Goal: Information Seeking & Learning: Learn about a topic

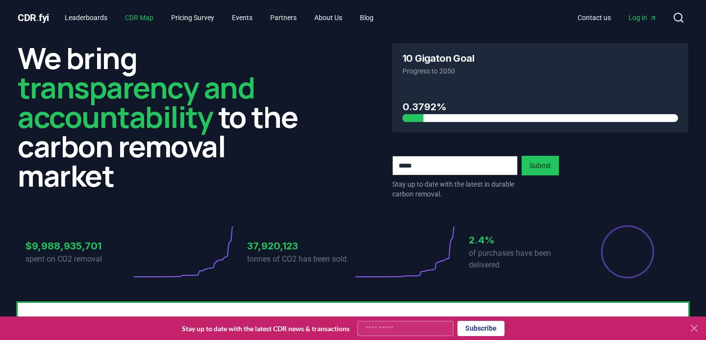
click at [152, 19] on link "CDR Map" at bounding box center [139, 18] width 44 height 18
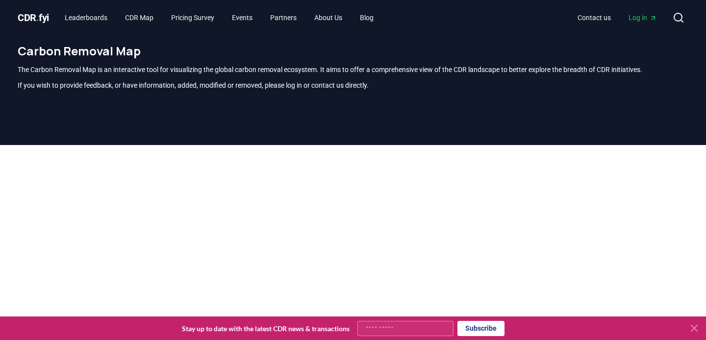
scroll to position [255, 0]
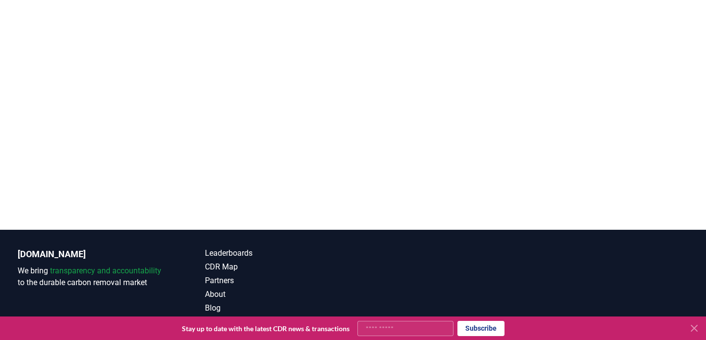
click at [407, 204] on div at bounding box center [353, 60] width 706 height 340
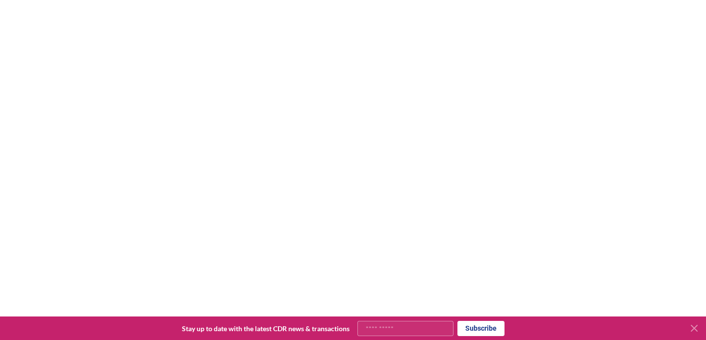
scroll to position [147, 0]
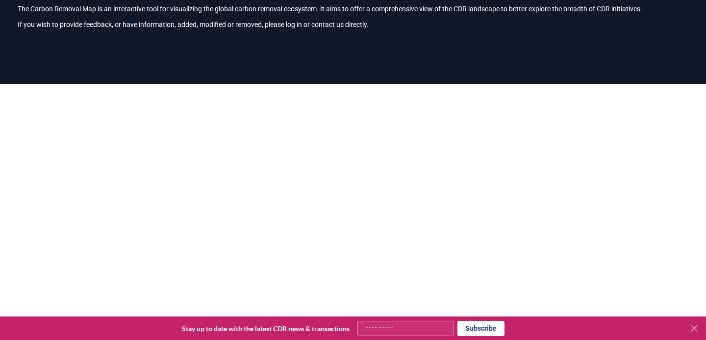
scroll to position [288, 0]
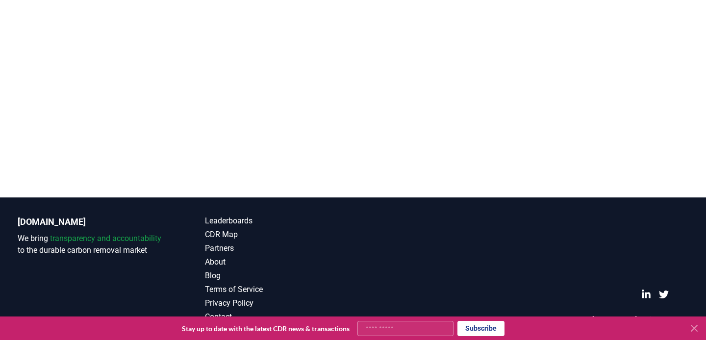
click at [495, 173] on div at bounding box center [353, 27] width 706 height 340
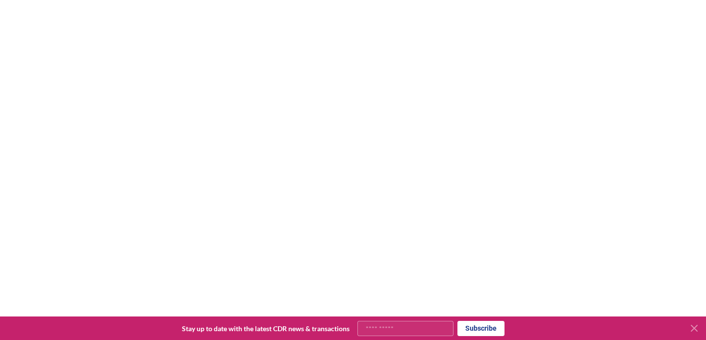
scroll to position [167, 0]
click at [701, 183] on div at bounding box center [353, 148] width 706 height 340
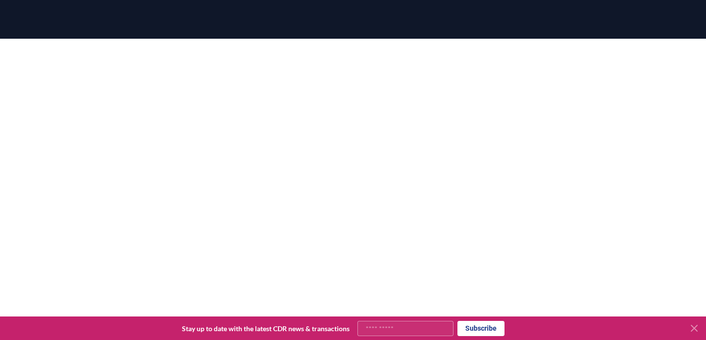
scroll to position [108, 0]
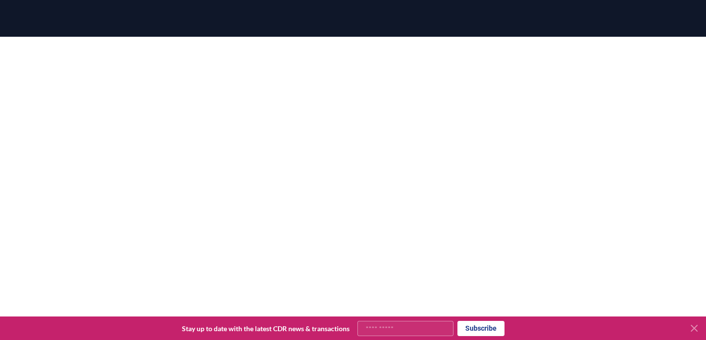
click at [701, 201] on div at bounding box center [353, 207] width 706 height 340
click at [687, 332] on button at bounding box center [694, 329] width 16 height 16
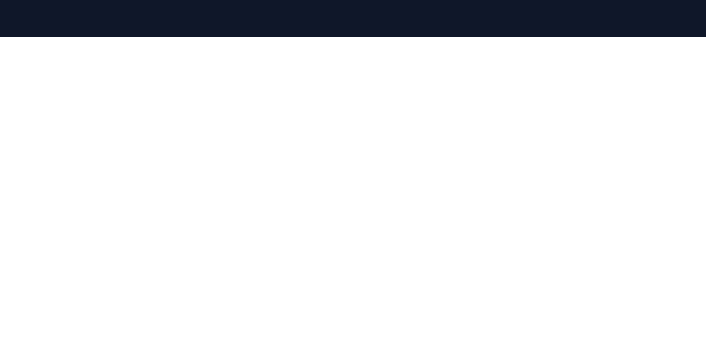
click at [695, 329] on div at bounding box center [353, 168] width 686 height 340
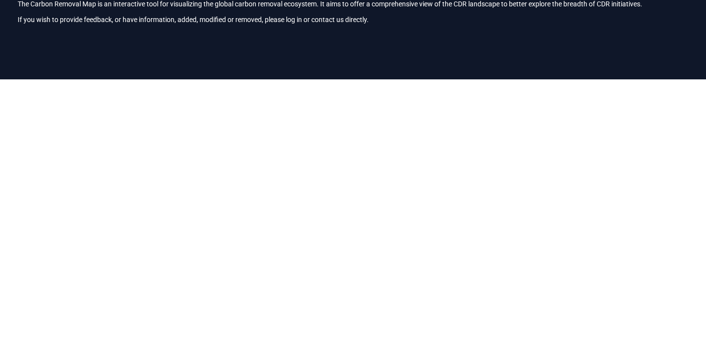
scroll to position [60, 0]
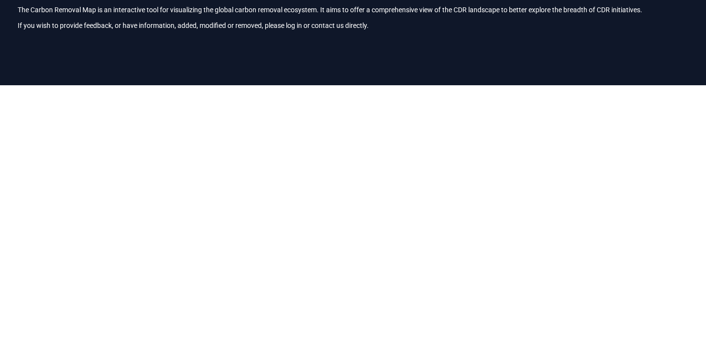
click at [703, 172] on div at bounding box center [353, 255] width 706 height 340
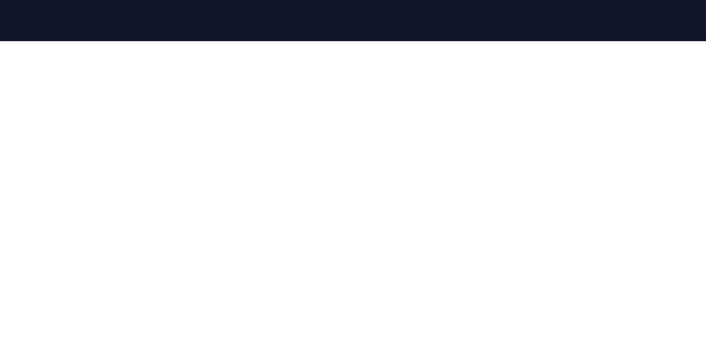
scroll to position [105, 0]
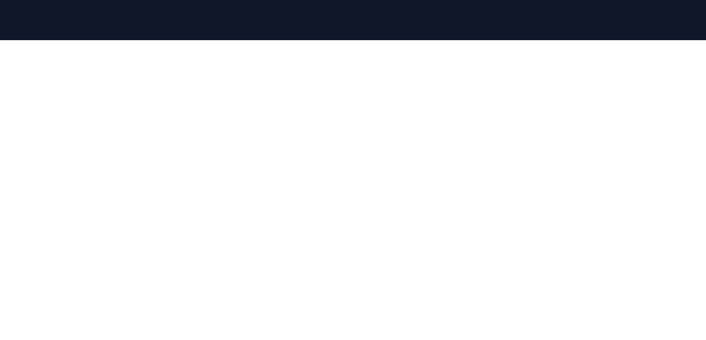
click at [11, 152] on div at bounding box center [353, 171] width 686 height 340
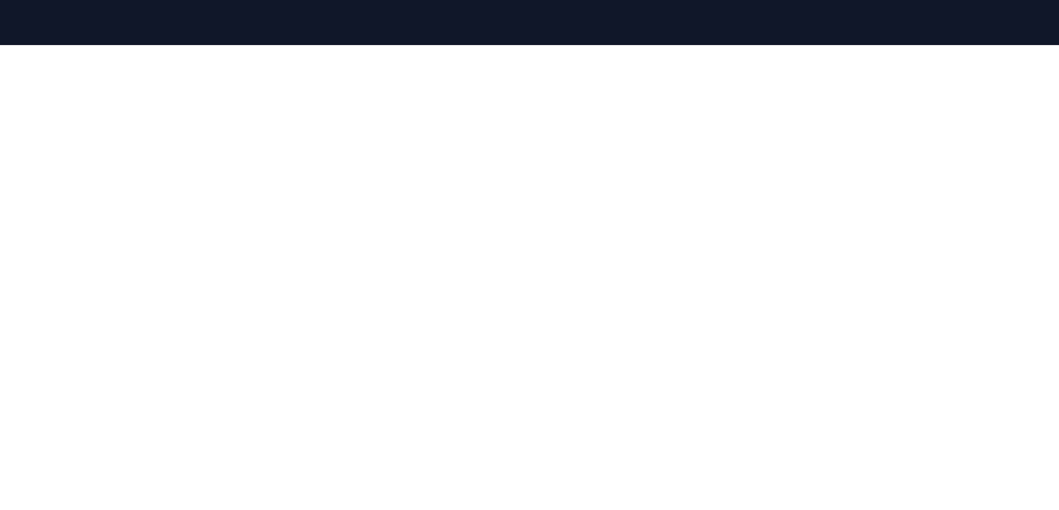
scroll to position [104, 0]
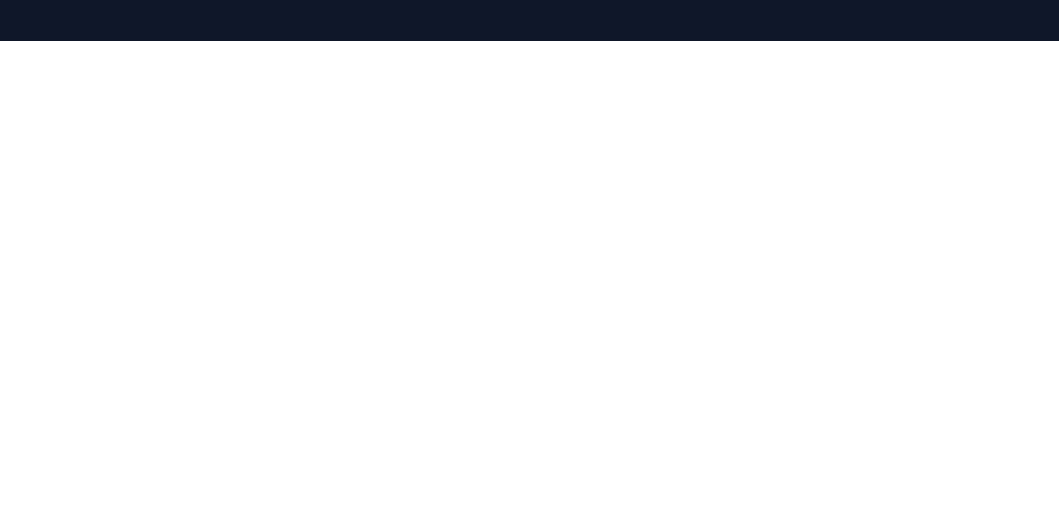
click at [706, 239] on div at bounding box center [529, 286] width 1059 height 490
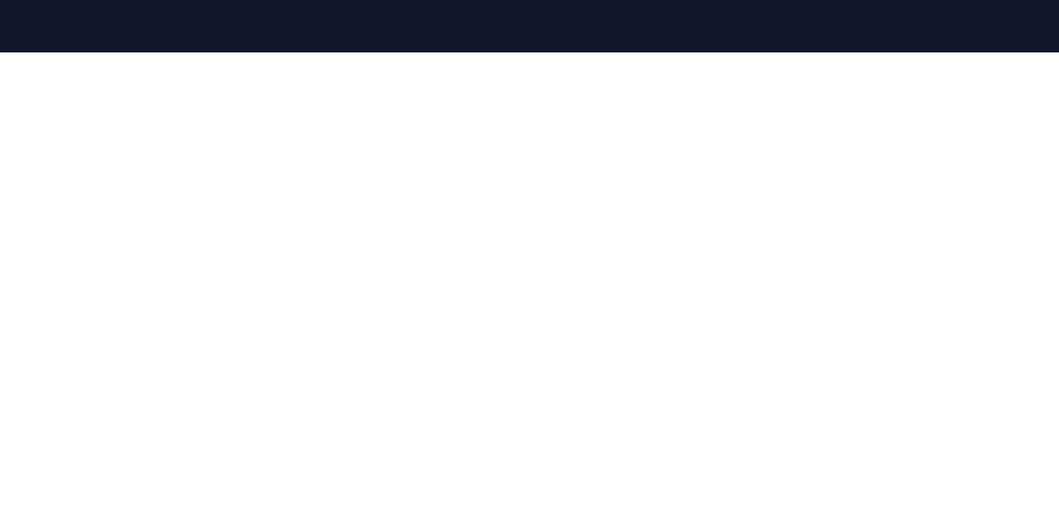
scroll to position [114, 0]
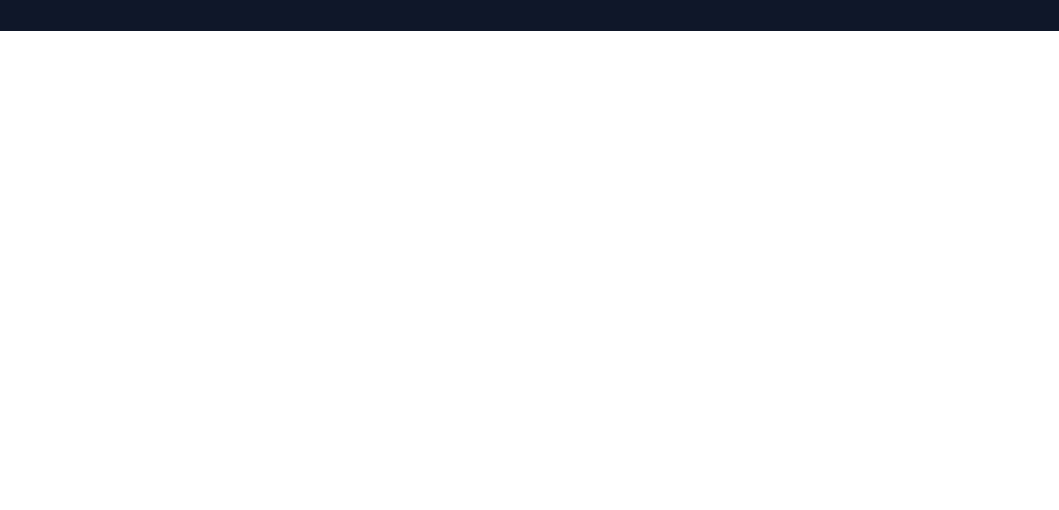
click at [706, 258] on div at bounding box center [529, 276] width 1059 height 490
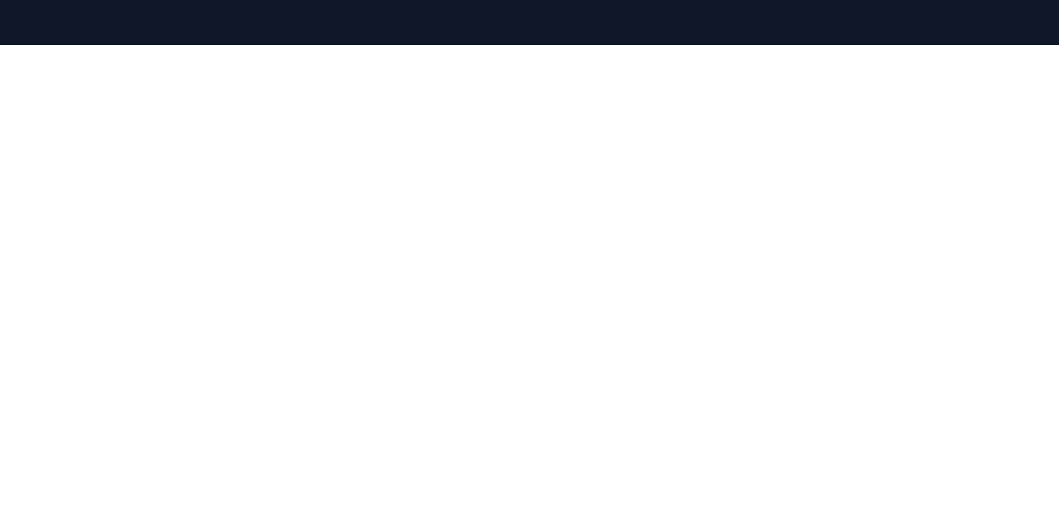
scroll to position [0, 0]
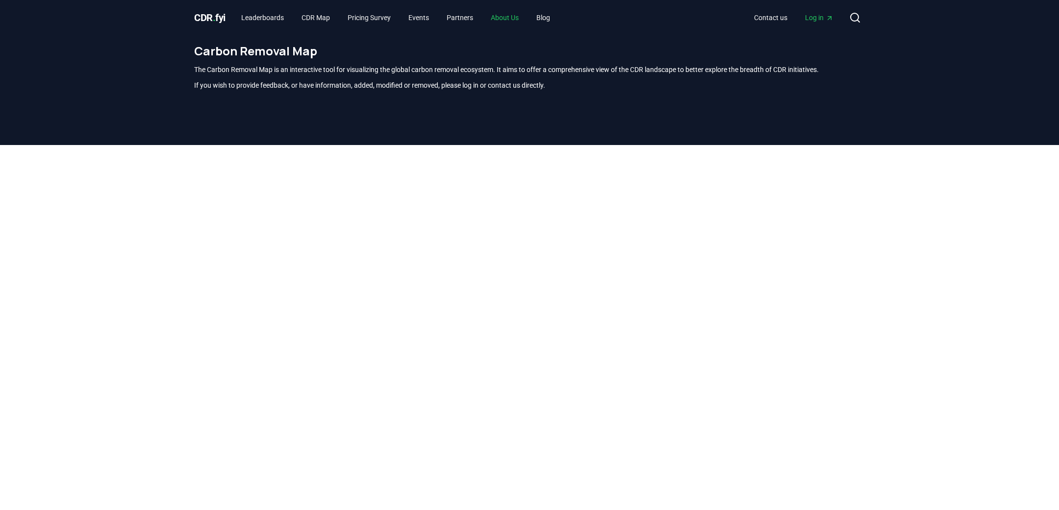
click at [510, 17] on link "About Us" at bounding box center [505, 18] width 44 height 18
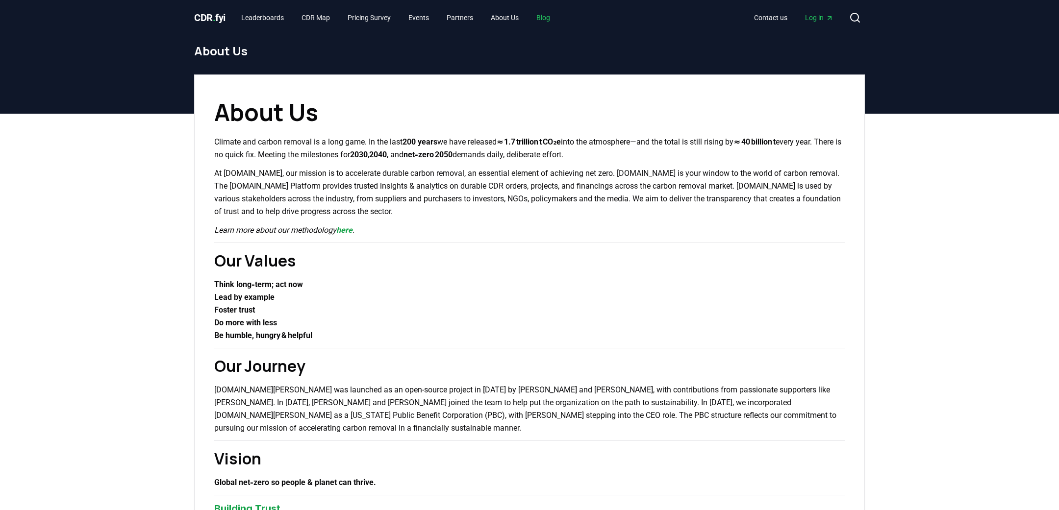
click at [558, 14] on link "Blog" at bounding box center [543, 18] width 29 height 18
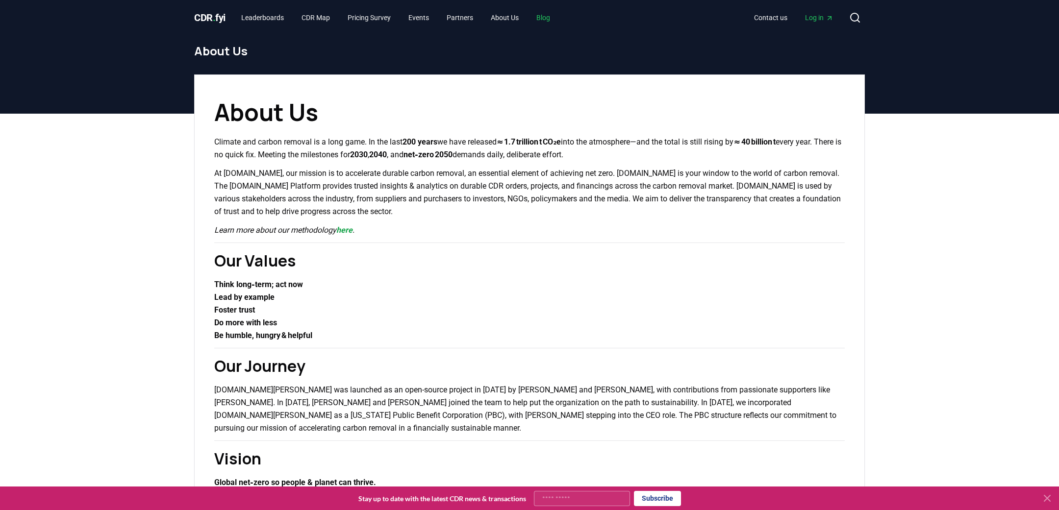
click at [558, 18] on link "Blog" at bounding box center [543, 18] width 29 height 18
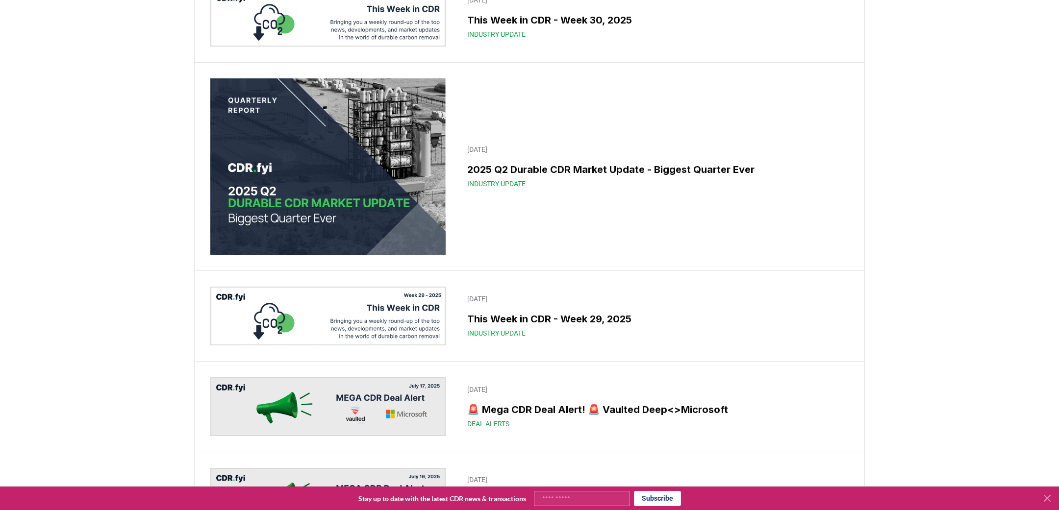
scroll to position [705, 0]
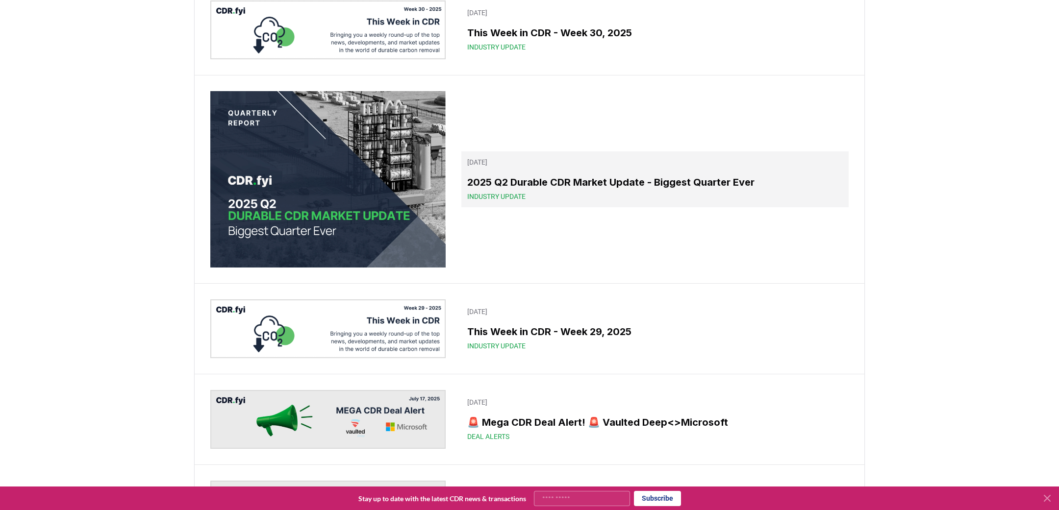
click at [612, 207] on link "July 24, 2025 2025 Q2 Durable CDR Market Update - Biggest Quarter Ever Industry…" at bounding box center [654, 180] width 387 height 56
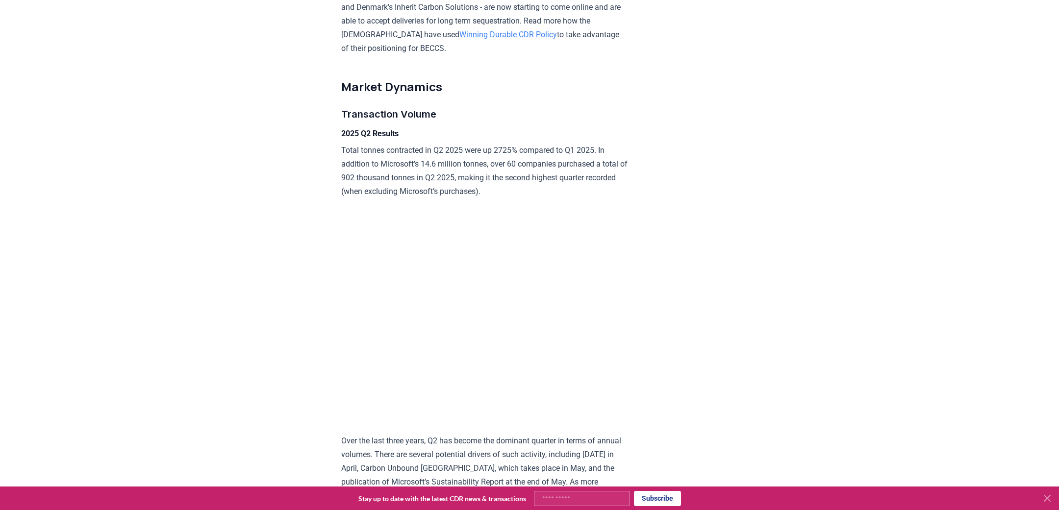
scroll to position [361, 0]
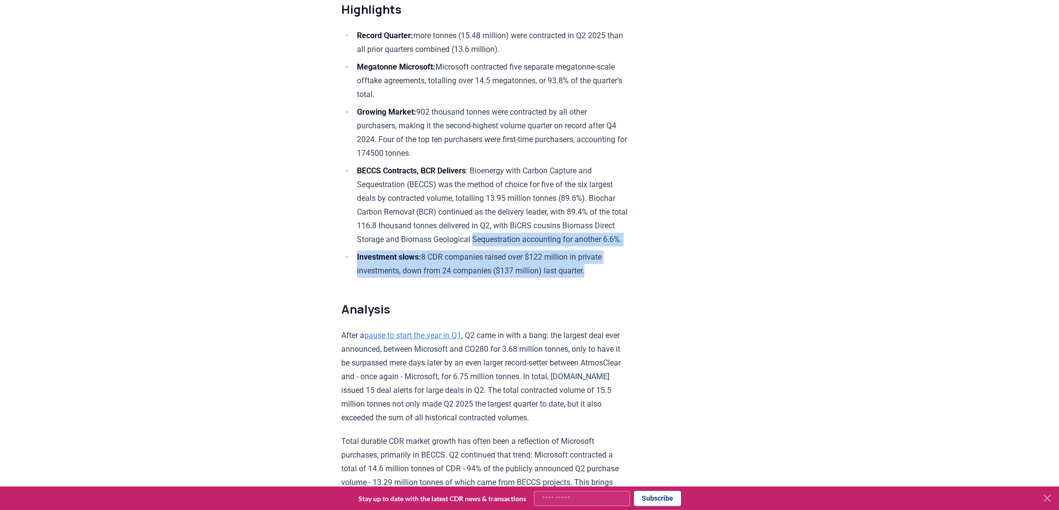
drag, startPoint x: 559, startPoint y: 274, endPoint x: 300, endPoint y: 238, distance: 261.9
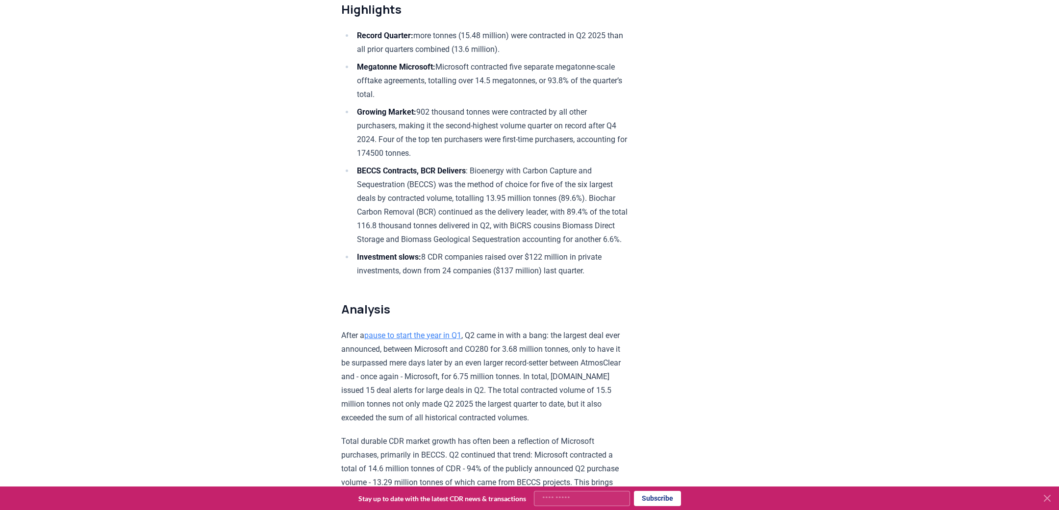
click at [490, 305] on h2 "Analysis" at bounding box center [484, 310] width 287 height 16
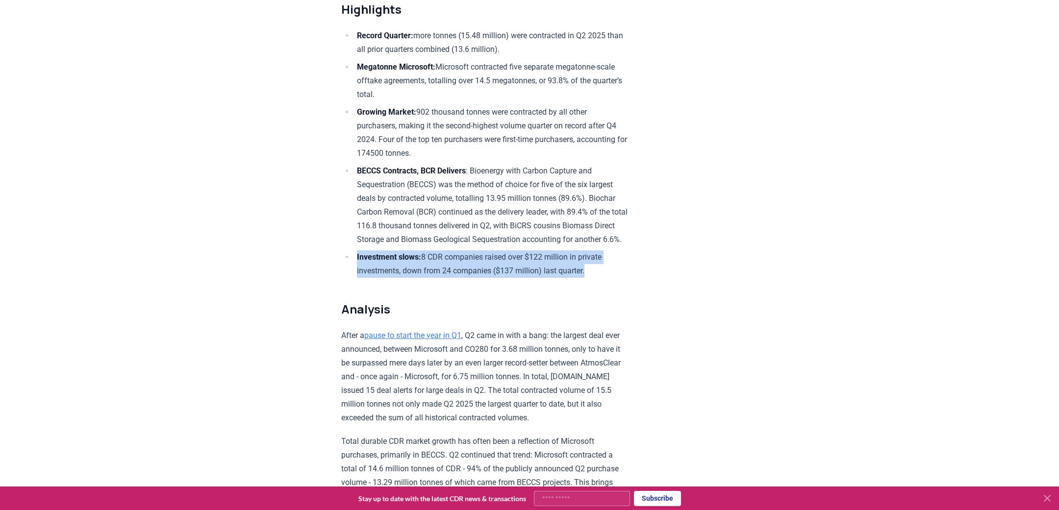
drag, startPoint x: 552, startPoint y: 272, endPoint x: 351, endPoint y: 256, distance: 201.2
click at [351, 256] on ul "Record Quarter: more tonnes (15.48 million) were contracted in Q2 2025 than all…" at bounding box center [484, 153] width 287 height 249
copy li "Investment slows: 8 CDR companies raised over $122 million in private investmen…"
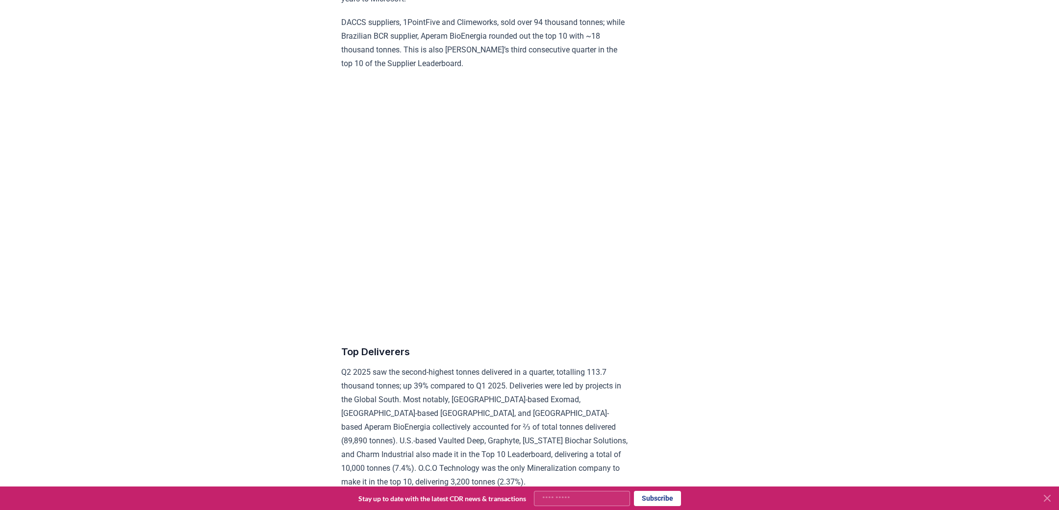
scroll to position [5376, 0]
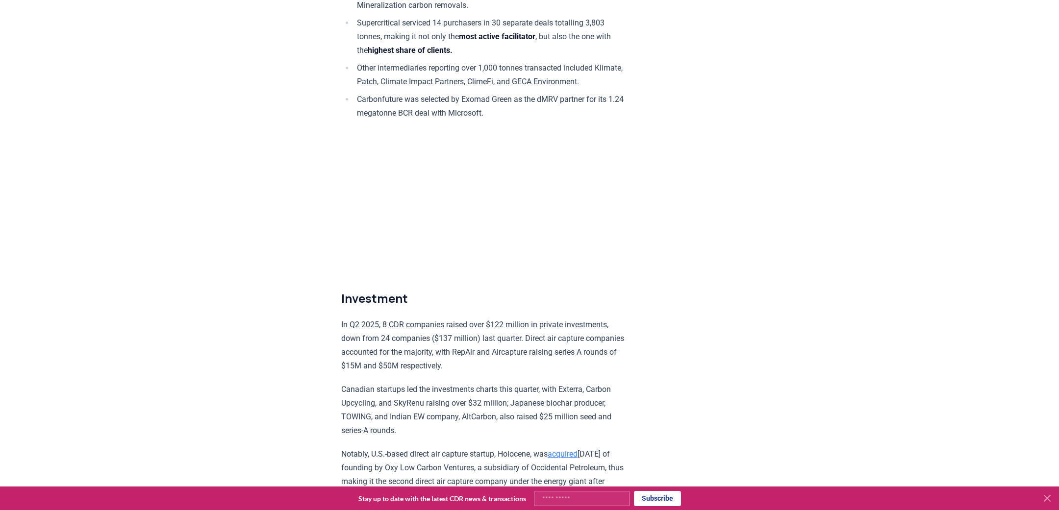
scroll to position [5551, 0]
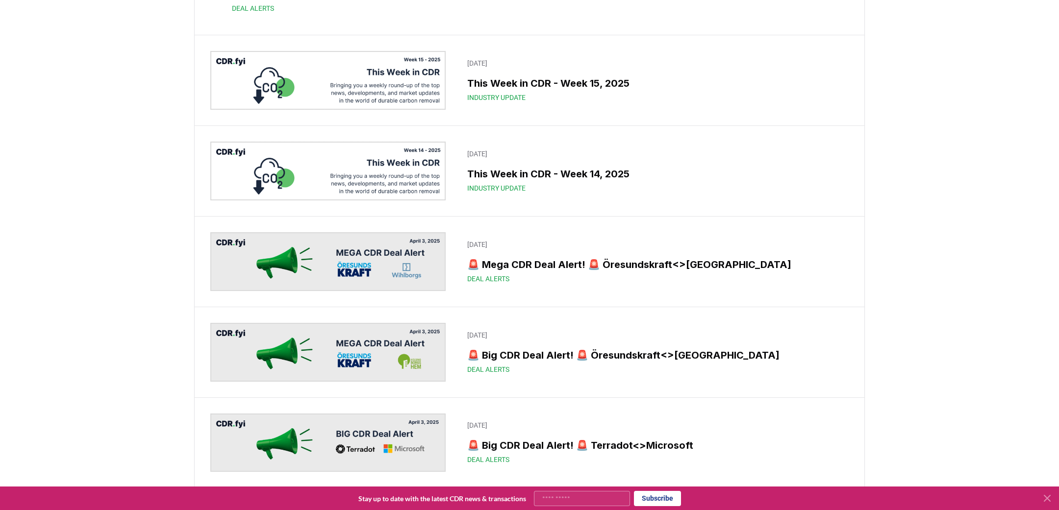
scroll to position [4525, 0]
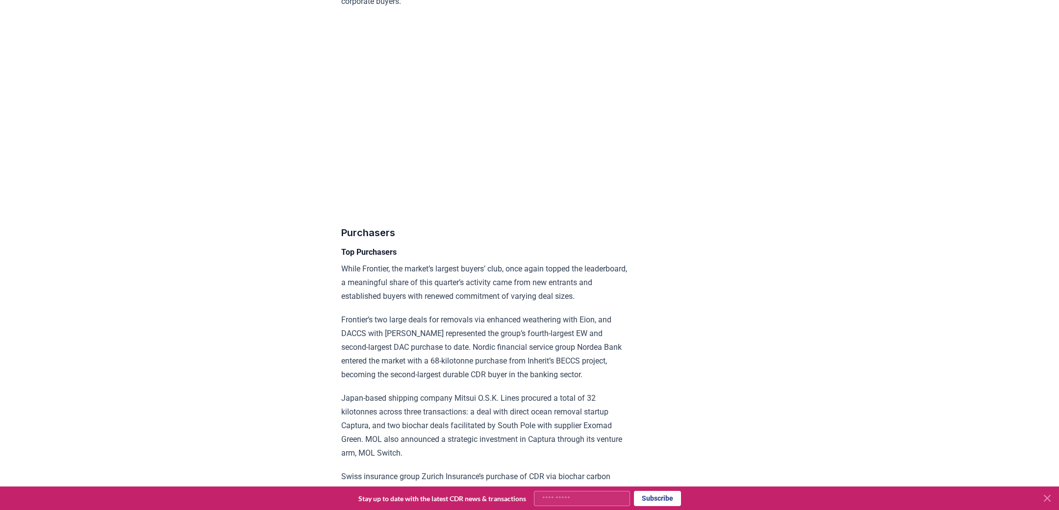
scroll to position [4592, 0]
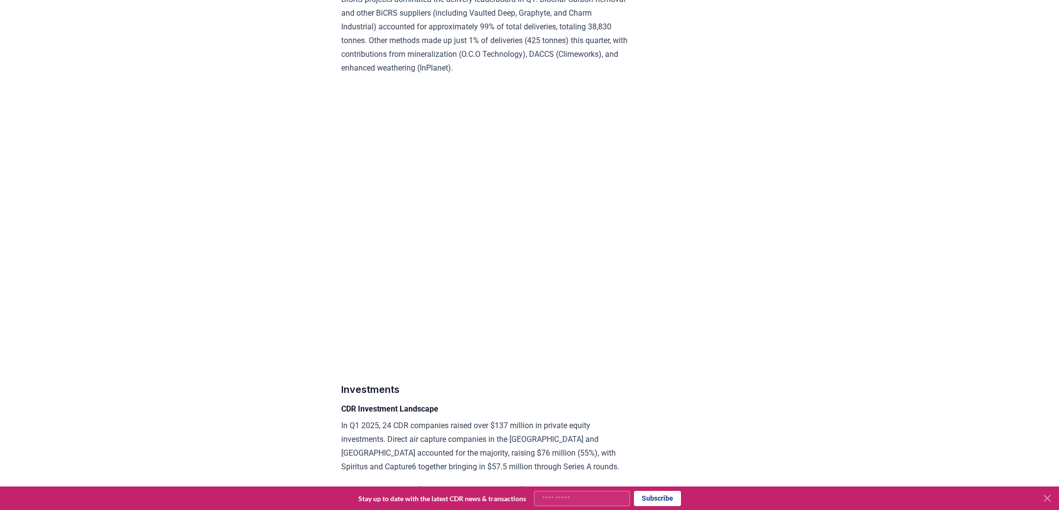
scroll to position [4726, 0]
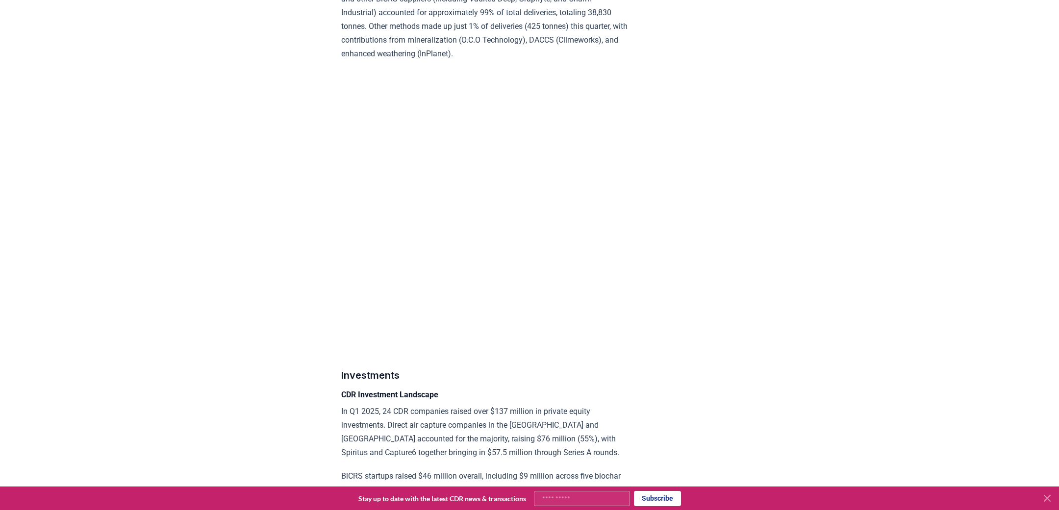
drag, startPoint x: 729, startPoint y: 237, endPoint x: 720, endPoint y: 229, distance: 12.2
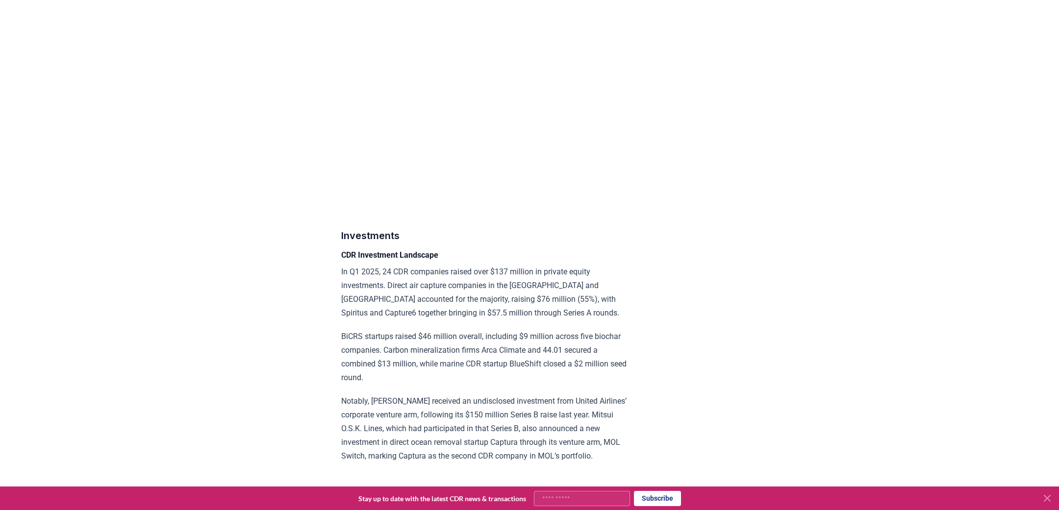
scroll to position [4864, 0]
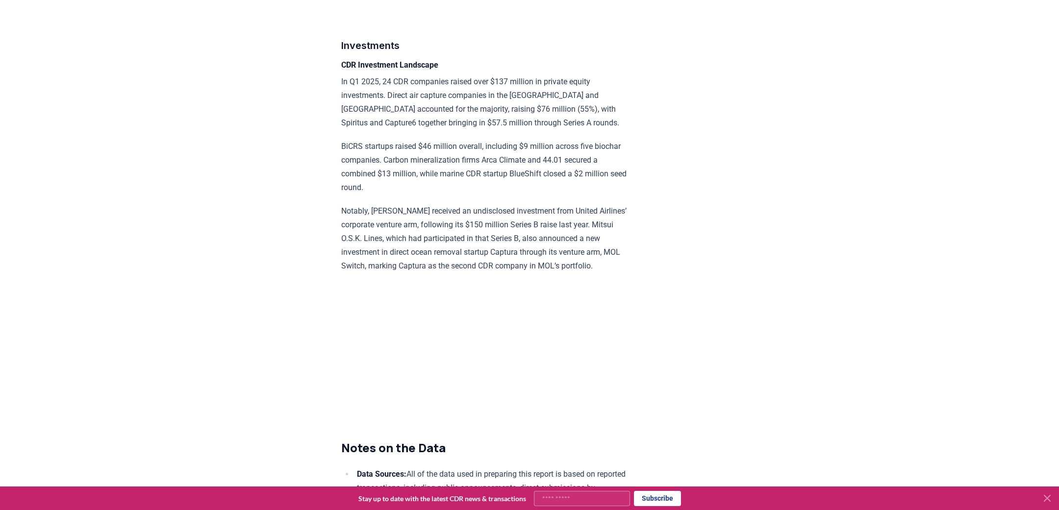
scroll to position [5064, 0]
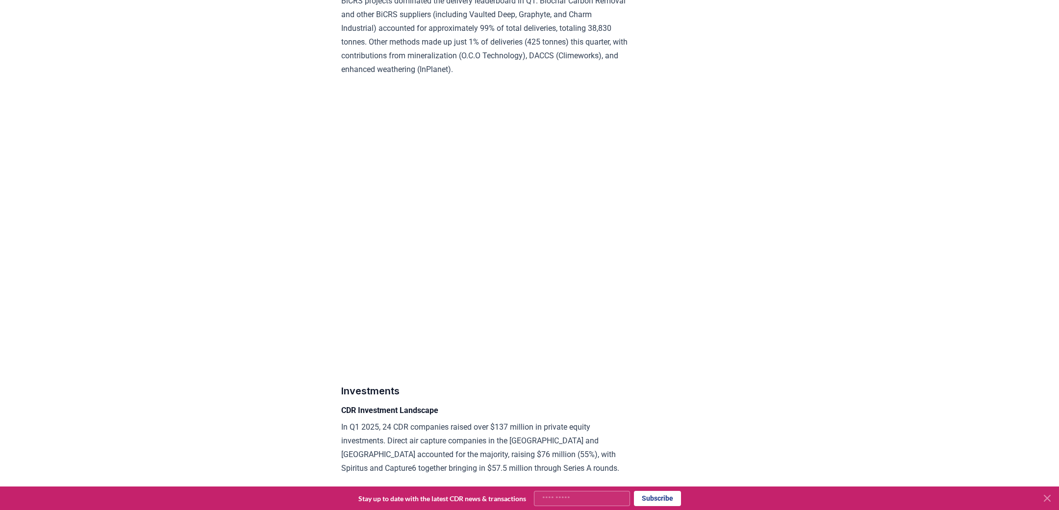
scroll to position [4708, 0]
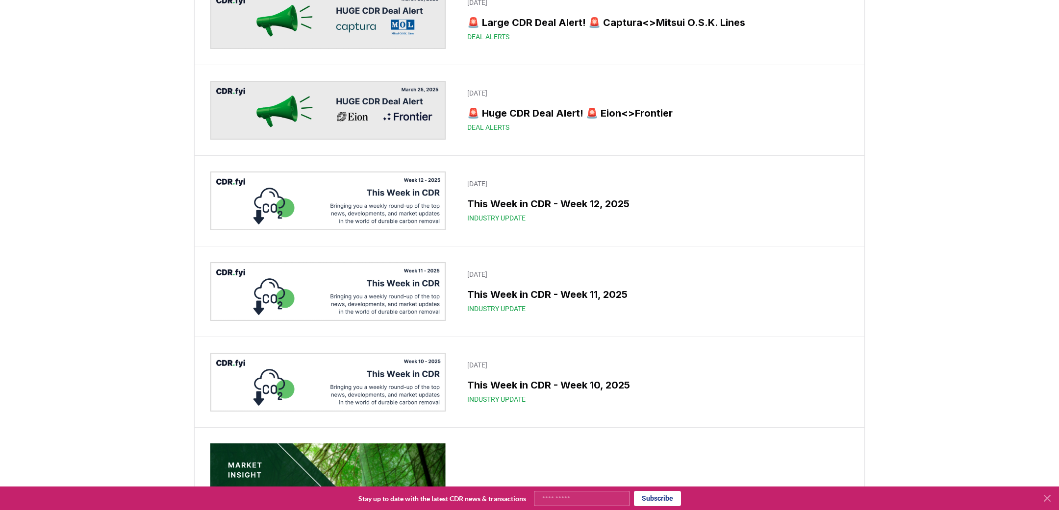
scroll to position [5305, 0]
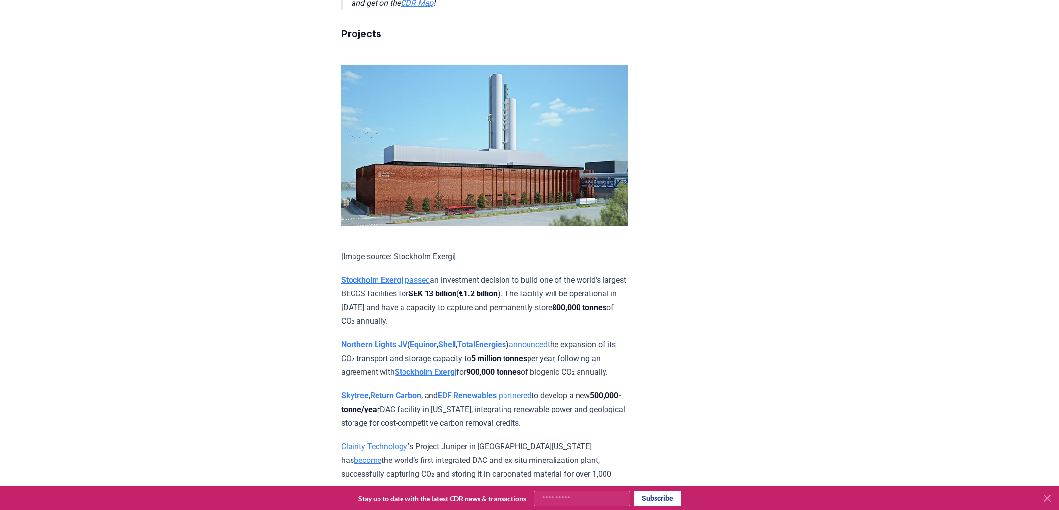
scroll to position [2453, 0]
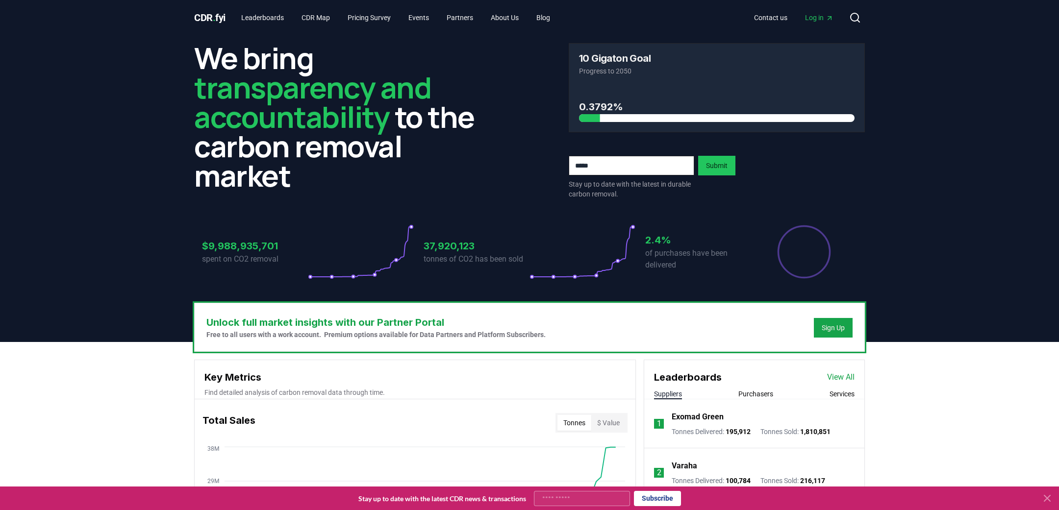
click at [577, 273] on icon at bounding box center [583, 252] width 106 height 55
click at [462, 253] on p "tonnes of CO2 has been sold" at bounding box center [477, 259] width 106 height 12
click at [276, 17] on link "Leaderboards" at bounding box center [262, 18] width 58 height 18
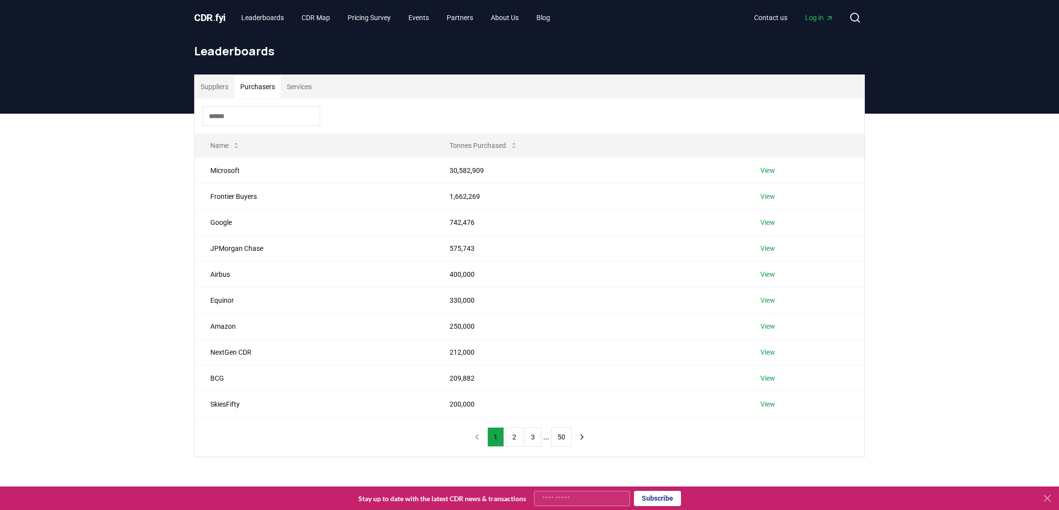
click at [268, 78] on button "Purchasers" at bounding box center [257, 87] width 47 height 24
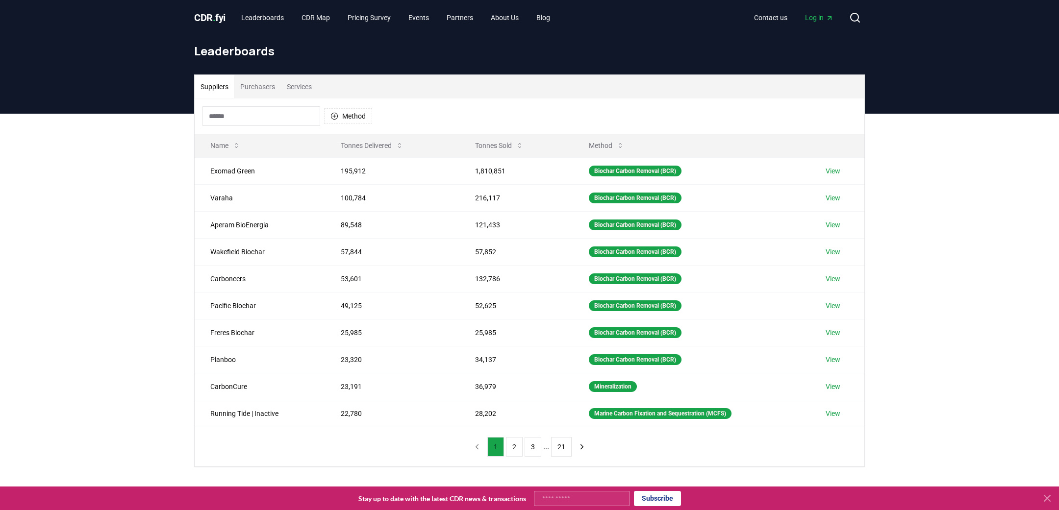
click at [231, 90] on button "Suppliers" at bounding box center [215, 87] width 40 height 24
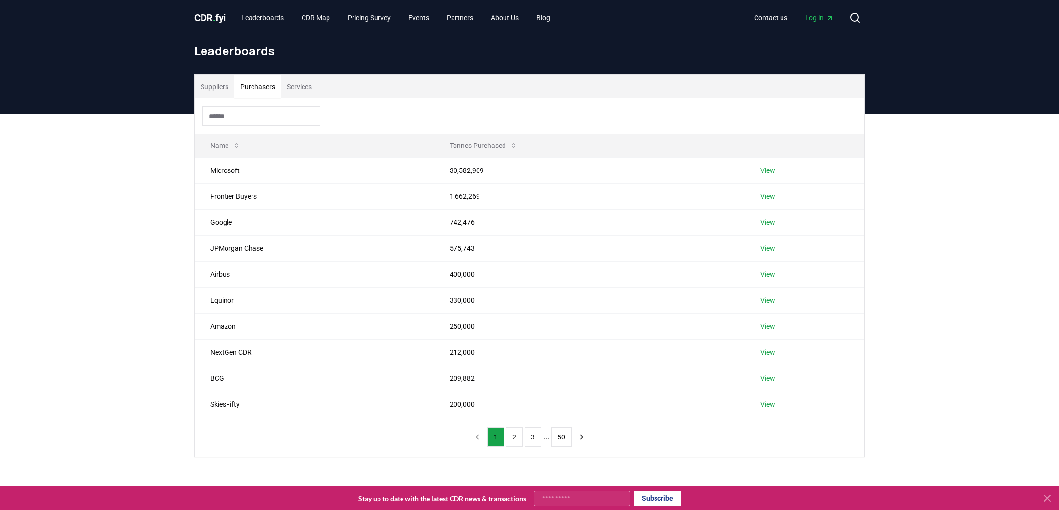
click at [277, 91] on button "Purchasers" at bounding box center [257, 87] width 47 height 24
click at [314, 82] on button "Services" at bounding box center [299, 87] width 37 height 24
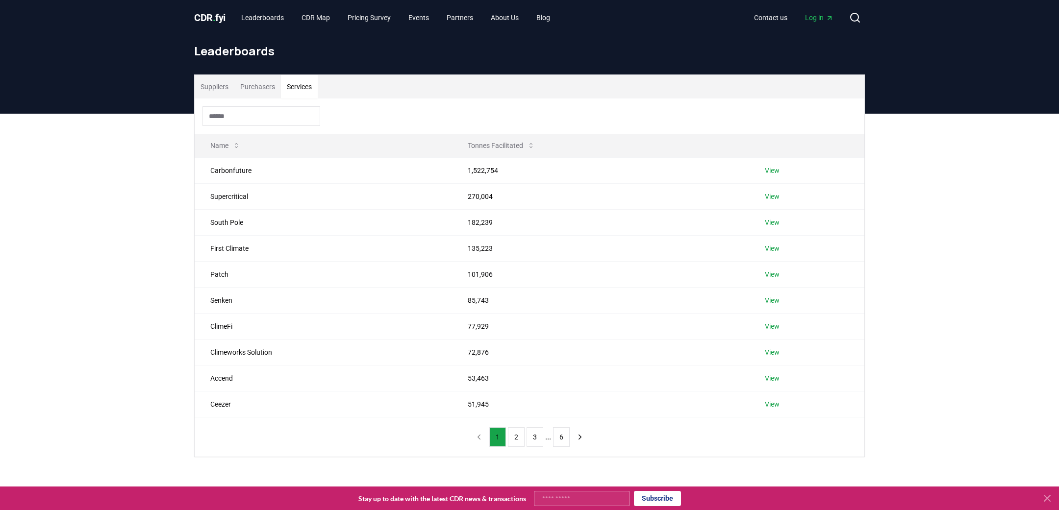
click at [258, 93] on button "Purchasers" at bounding box center [257, 87] width 47 height 24
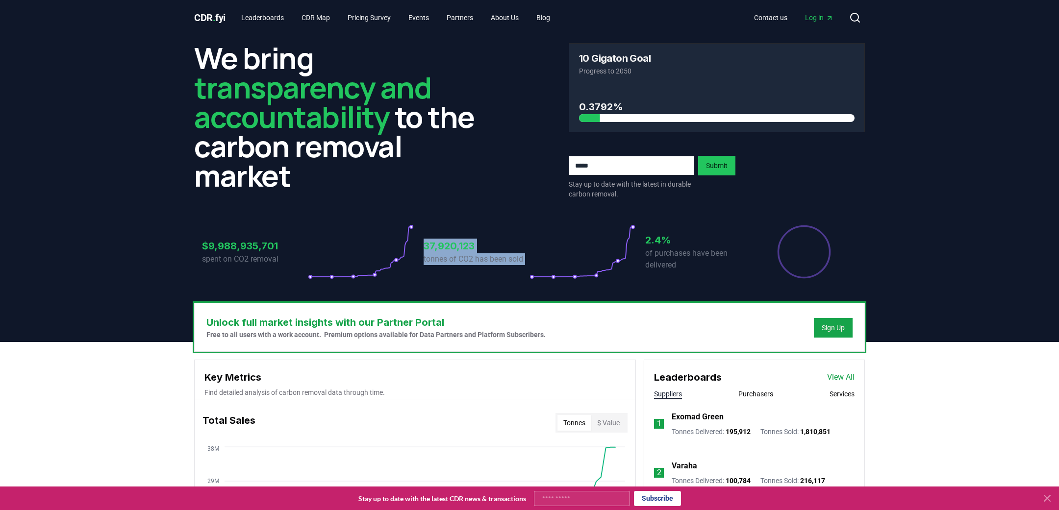
drag, startPoint x: 424, startPoint y: 247, endPoint x: 596, endPoint y: 269, distance: 173.6
click at [596, 269] on div "37,920,123 tonnes of CO2 has been sold" at bounding box center [530, 252] width 212 height 55
copy div "37,920,123 tonnes of CO2 has been sold"
drag, startPoint x: 279, startPoint y: 263, endPoint x: 211, endPoint y: 254, distance: 68.7
click at [211, 254] on p "spent on CO2 removal" at bounding box center [255, 259] width 106 height 12
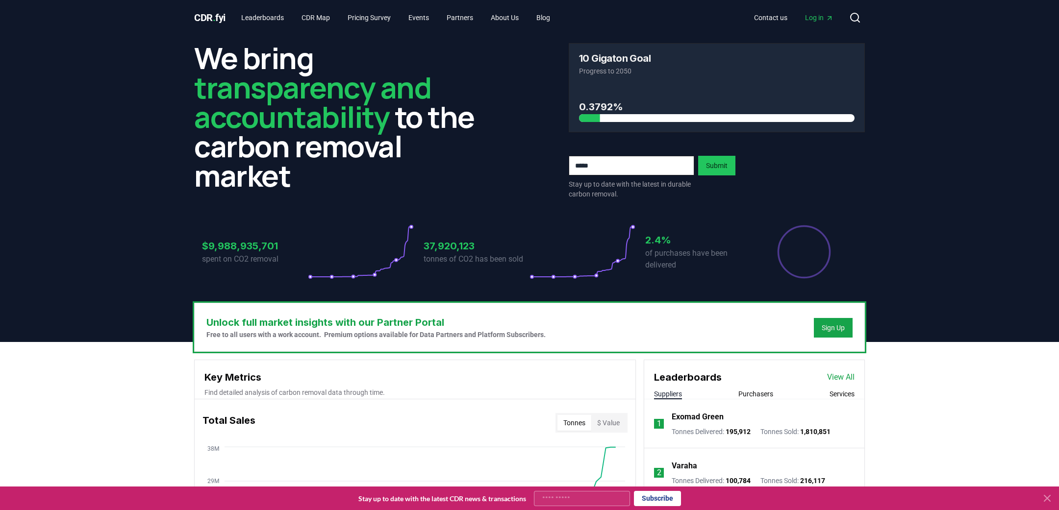
click at [208, 253] on p "spent on CO2 removal" at bounding box center [255, 259] width 106 height 12
drag, startPoint x: 204, startPoint y: 246, endPoint x: 305, endPoint y: 267, distance: 102.8
click at [305, 267] on div "$9,988,935,701 spent on CO2 removal" at bounding box center [255, 252] width 106 height 55
copy div "$9,988,935,701 spent on CO2 removal"
drag, startPoint x: 647, startPoint y: 240, endPoint x: 688, endPoint y: 269, distance: 50.6
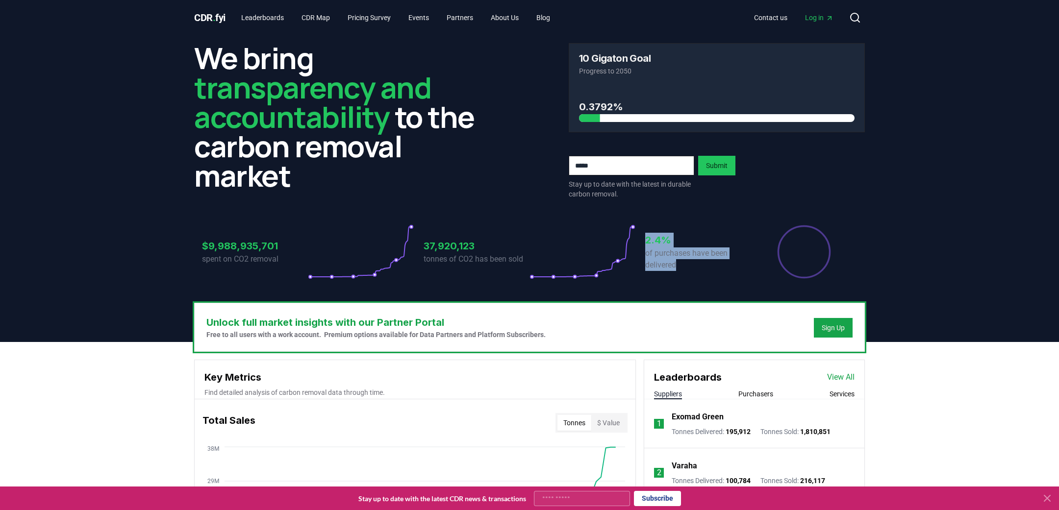
click at [688, 269] on div "2.4% of purchases have been delivered" at bounding box center [698, 252] width 106 height 55
copy div "2.4% of purchases have been delivered"
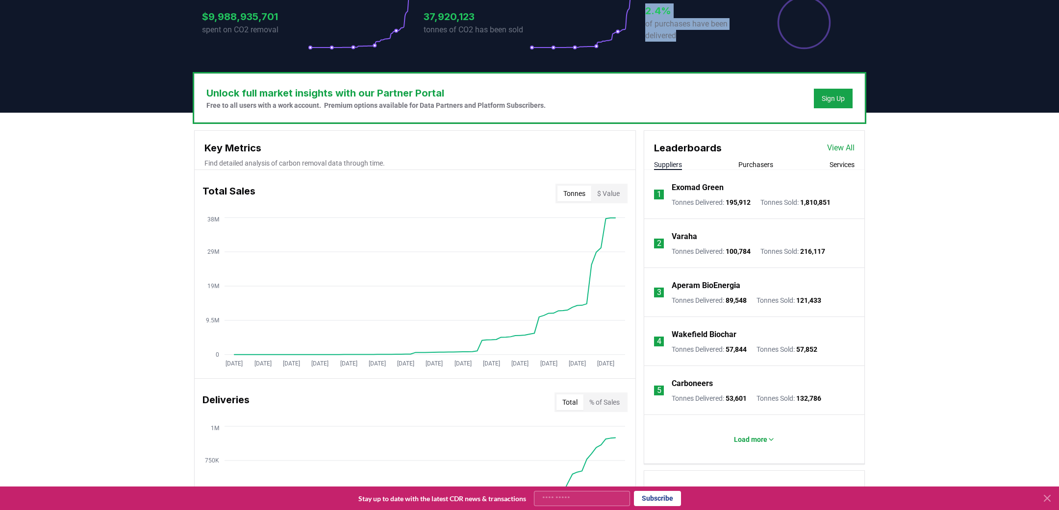
scroll to position [232, 0]
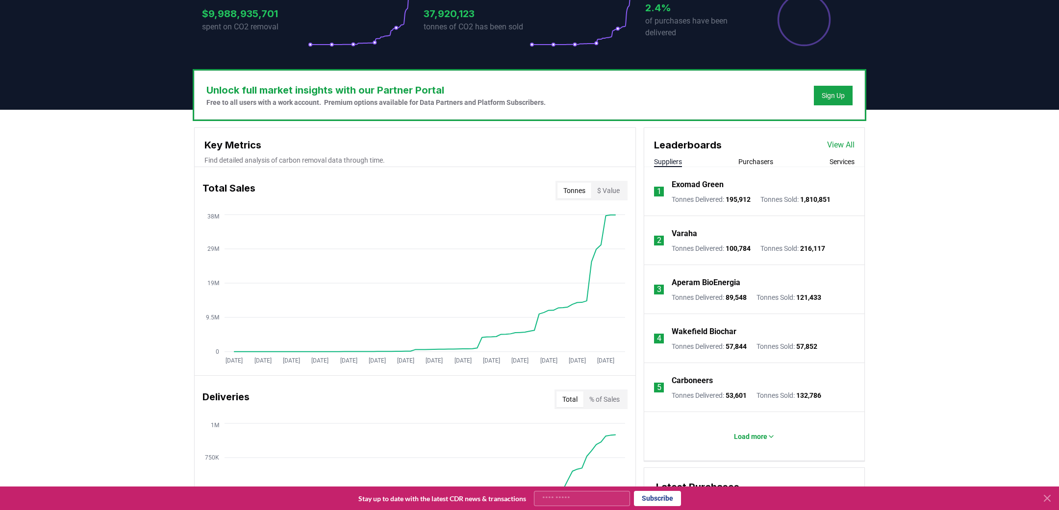
click at [158, 339] on div "Unlock full market insights with our Partner Portal Free to all users with a wo…" at bounding box center [529, 497] width 1059 height 775
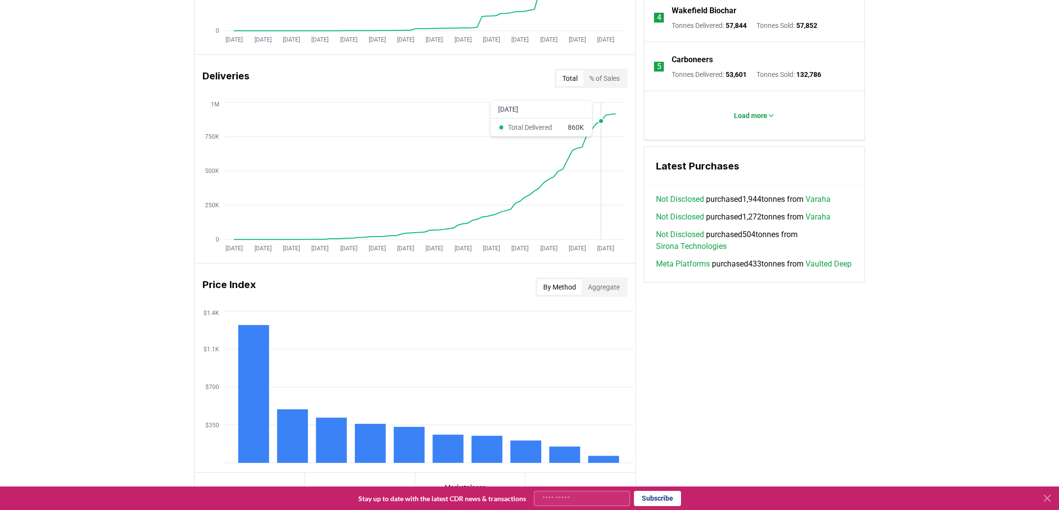
scroll to position [696, 0]
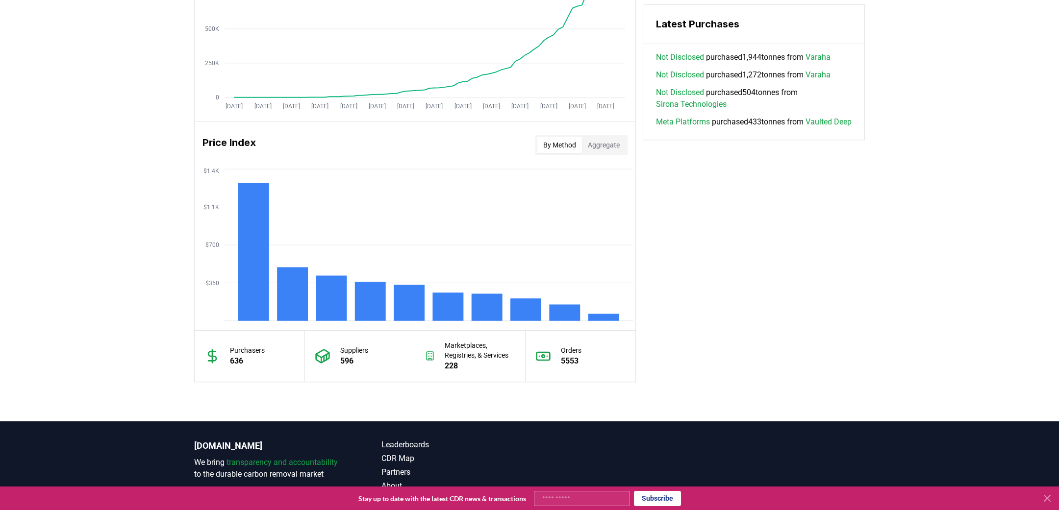
click at [735, 247] on div "Key Metrics Find detailed analysis of carbon removal data through time. Total S…" at bounding box center [529, 23] width 671 height 718
click at [452, 315] on rect at bounding box center [448, 307] width 31 height 28
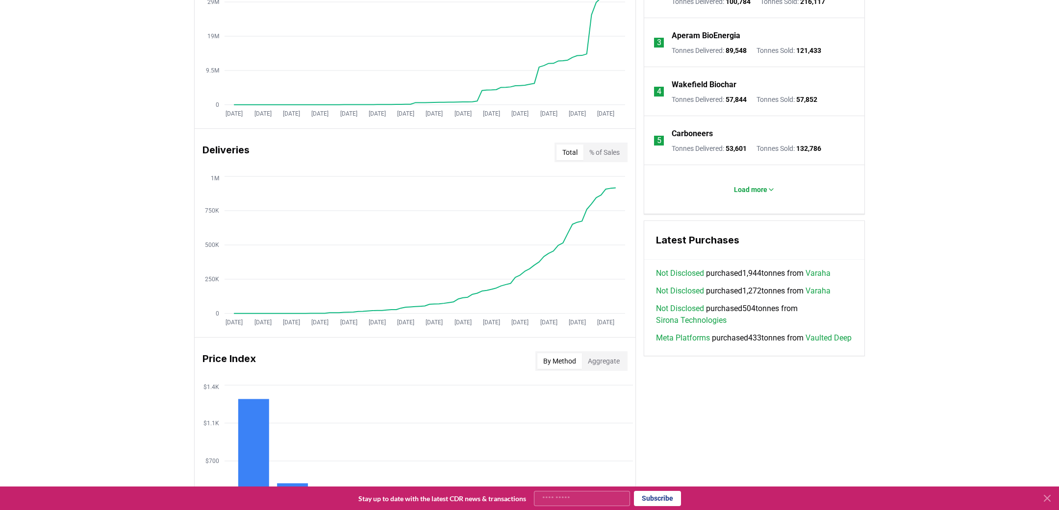
click at [169, 239] on div "Unlock full market insights with our Partner Portal Free to all users with a wo…" at bounding box center [529, 250] width 1059 height 775
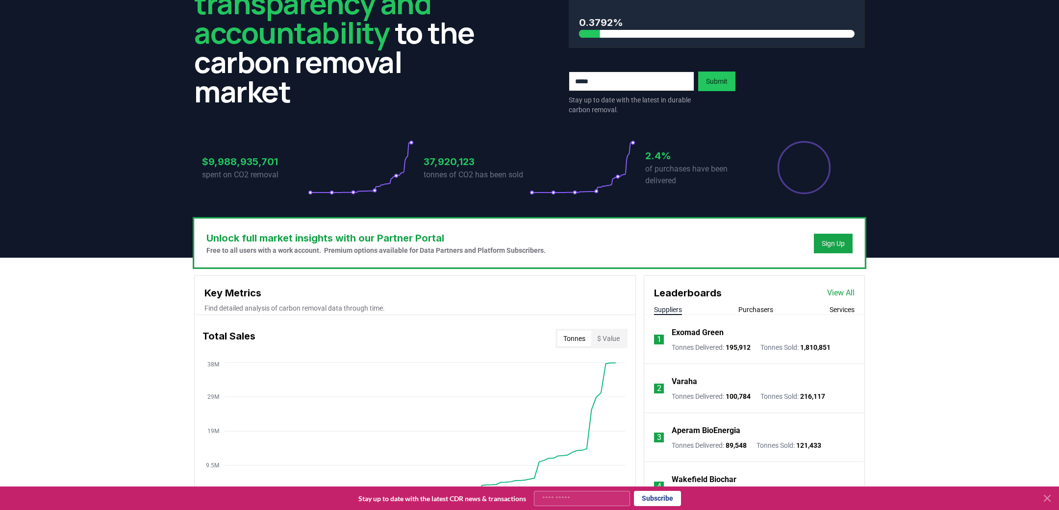
scroll to position [0, 0]
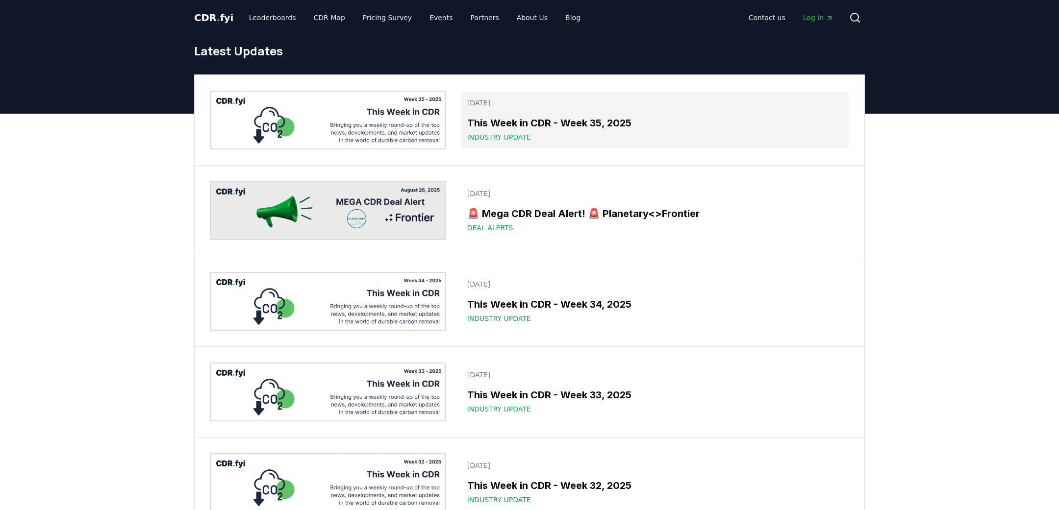
drag, startPoint x: 497, startPoint y: 131, endPoint x: 495, endPoint y: 125, distance: 7.0
click at [497, 132] on div "This Week in CDR - Week 35, 2025 Industry Update" at bounding box center [655, 129] width 376 height 26
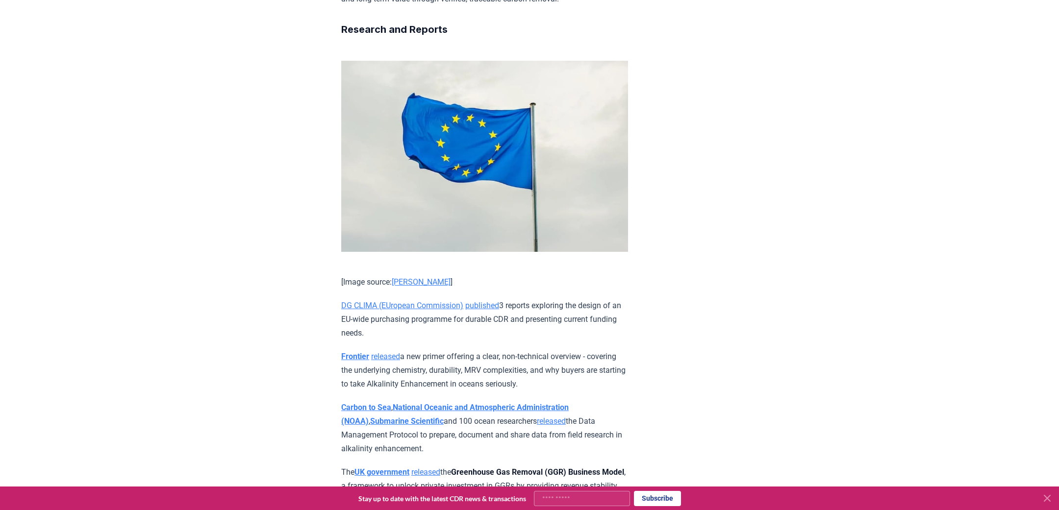
scroll to position [2244, 0]
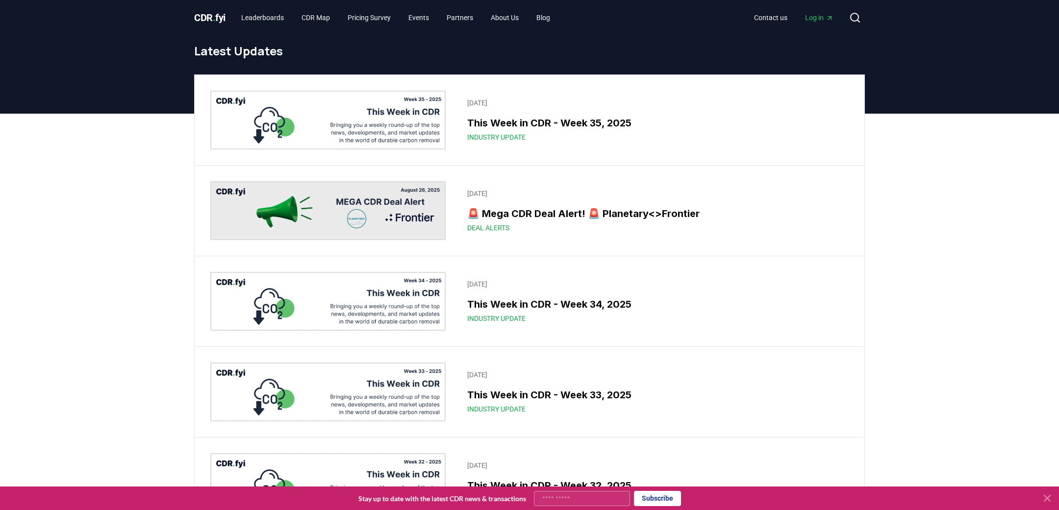
click at [404, 134] on img at bounding box center [327, 120] width 235 height 59
click at [368, 123] on img at bounding box center [327, 120] width 235 height 59
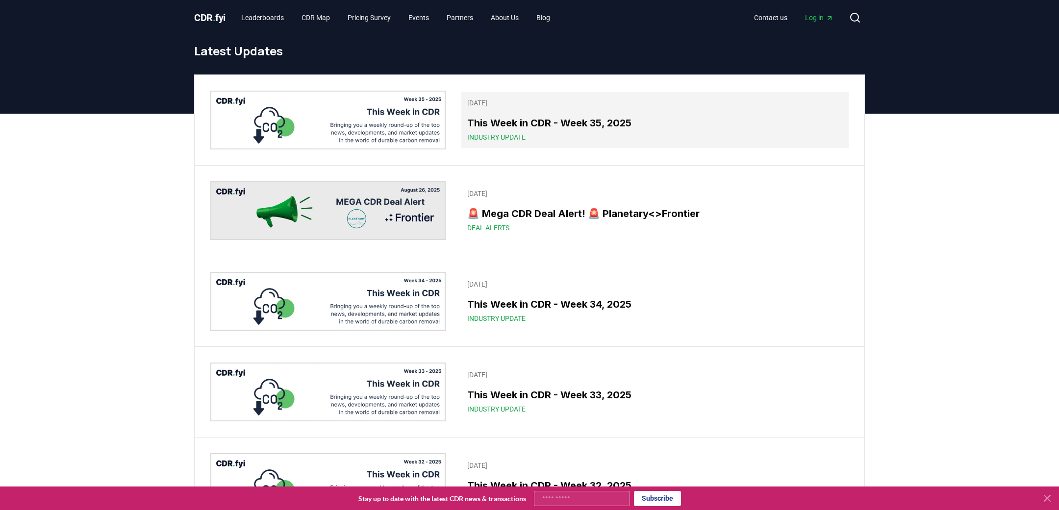
click at [500, 101] on p "August 29, 2025" at bounding box center [655, 103] width 376 height 10
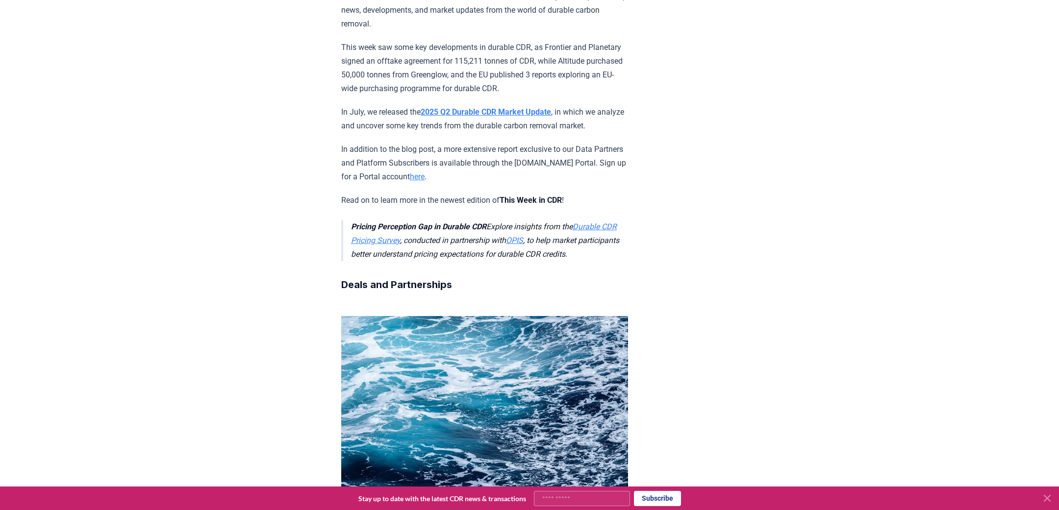
scroll to position [202, 0]
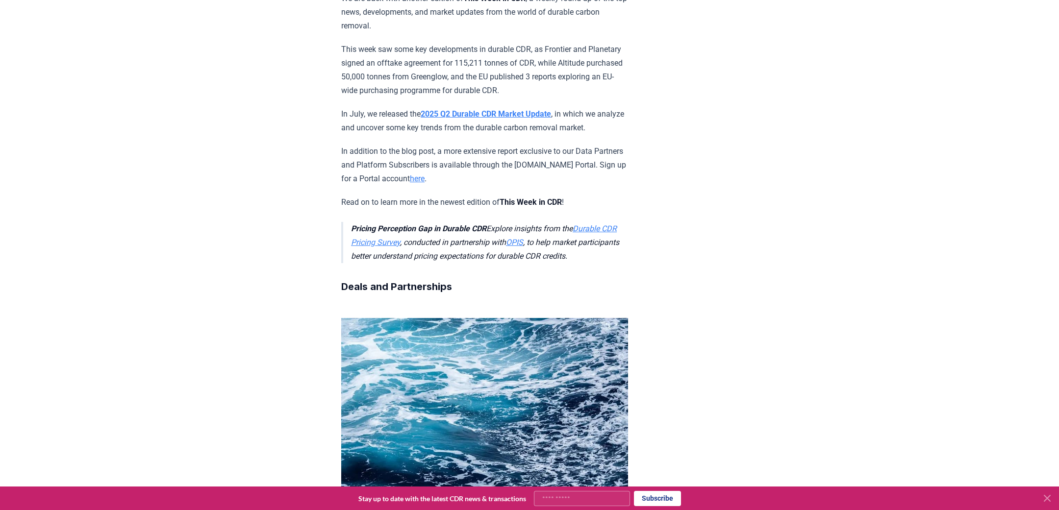
click at [458, 145] on p "In addition to the blog post, a more extensive report exclusive to our Data Par…" at bounding box center [484, 165] width 287 height 41
click at [466, 110] on strong "2025 Q2 Durable CDR Market Update" at bounding box center [486, 113] width 130 height 9
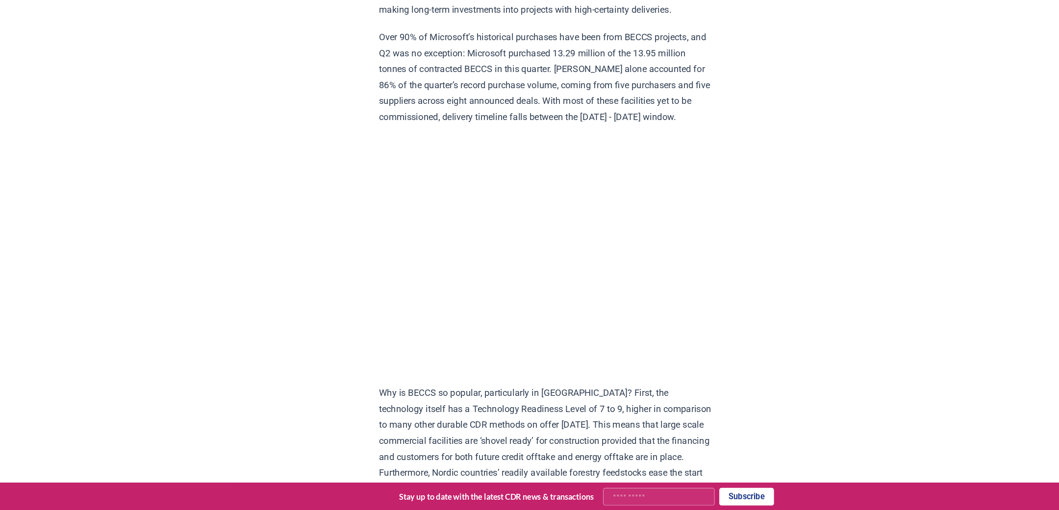
scroll to position [846, 0]
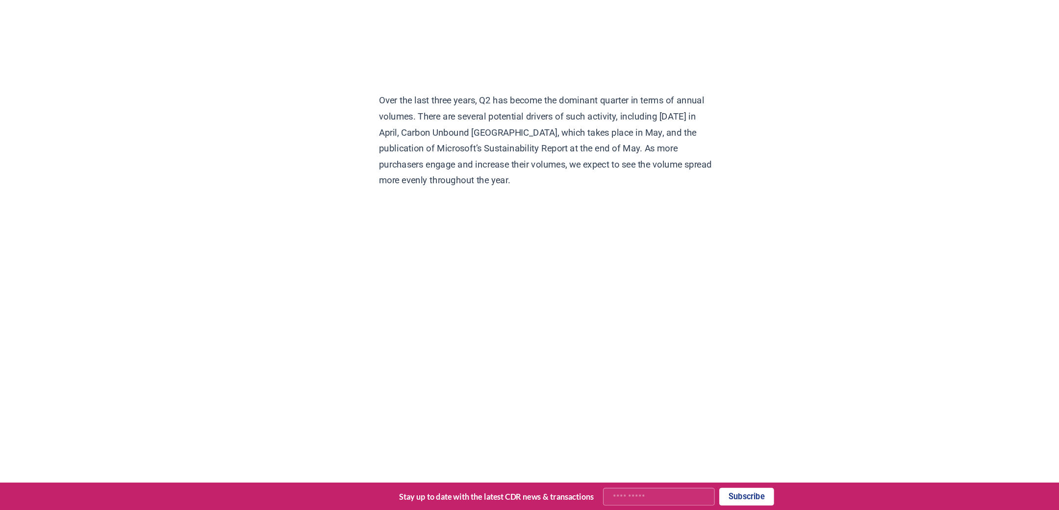
scroll to position [1731, 0]
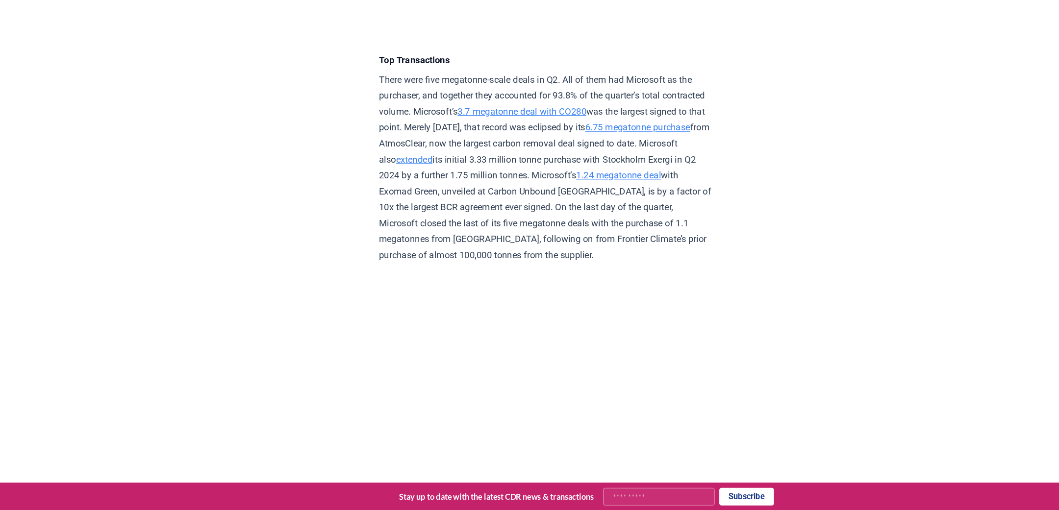
scroll to position [2114, 0]
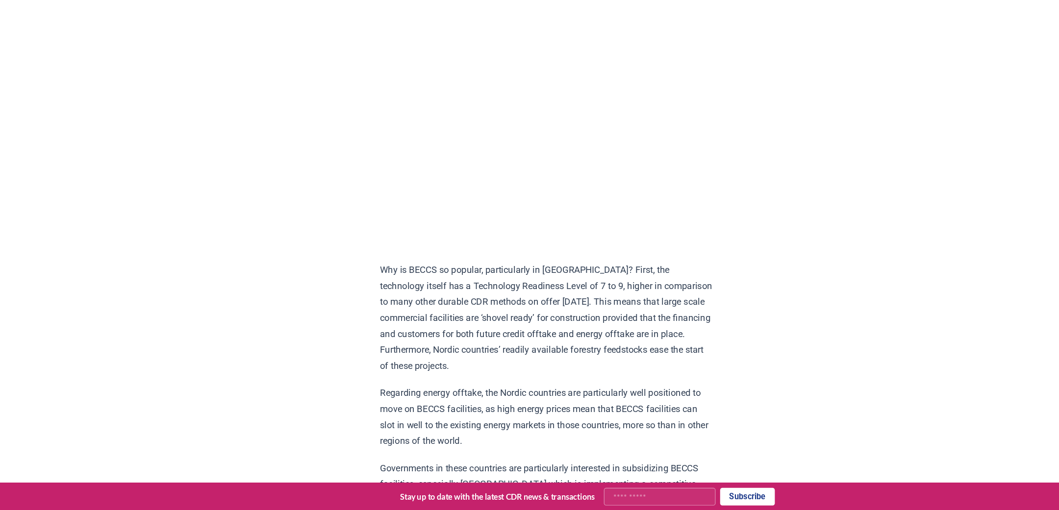
scroll to position [936, 0]
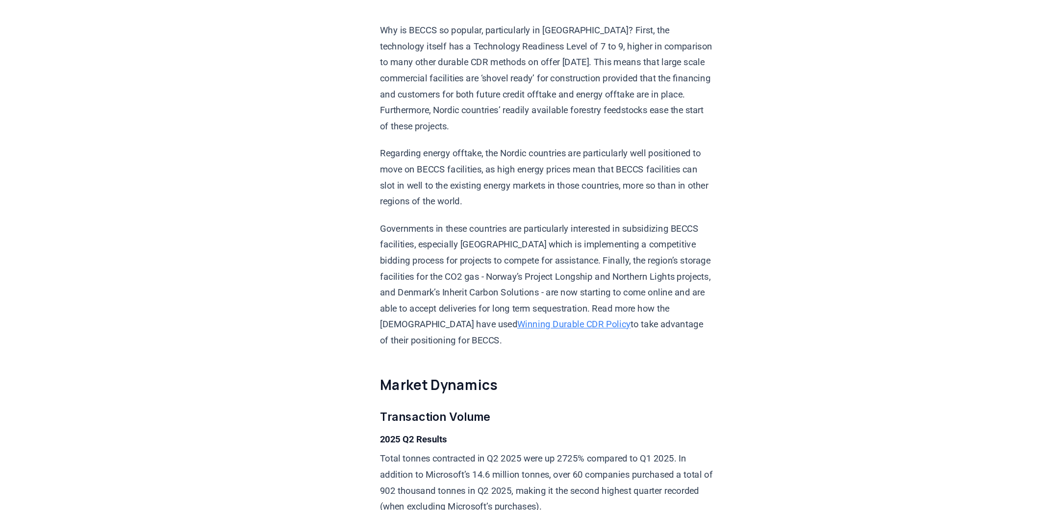
scroll to position [1200, 0]
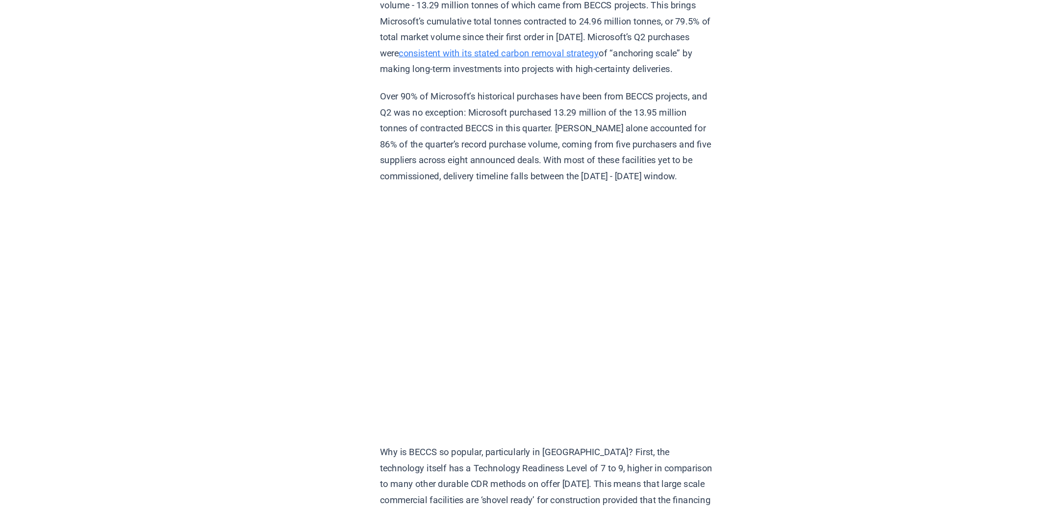
scroll to position [835, 0]
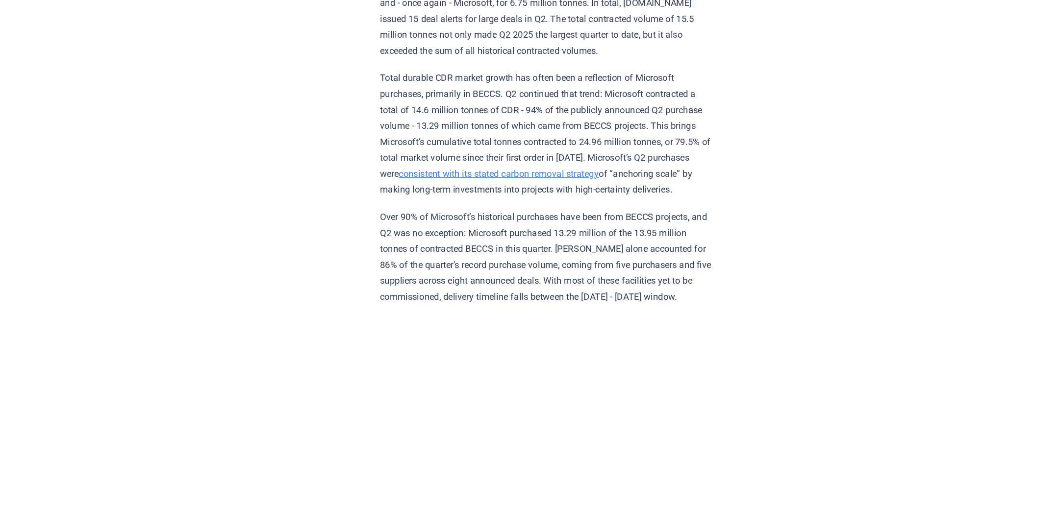
scroll to position [733, 0]
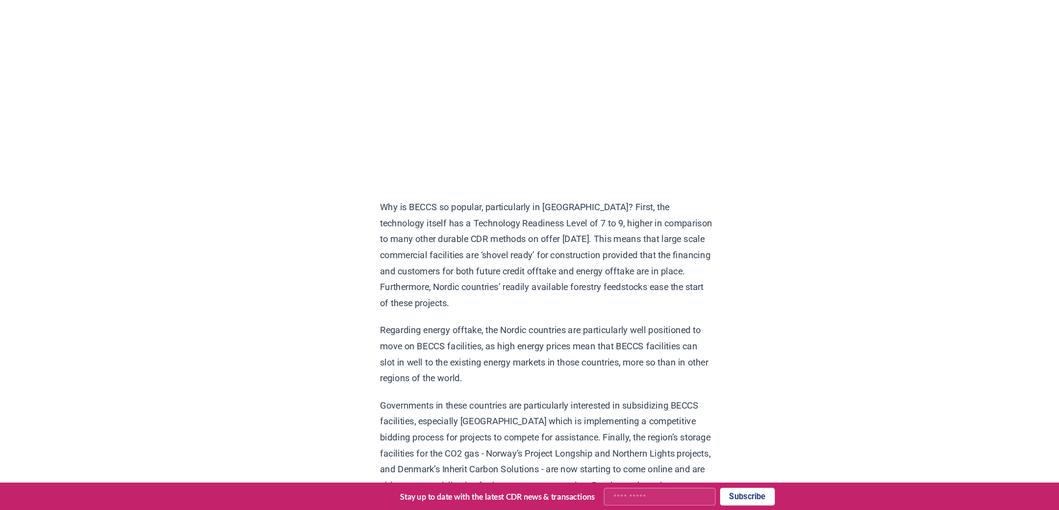
scroll to position [987, 0]
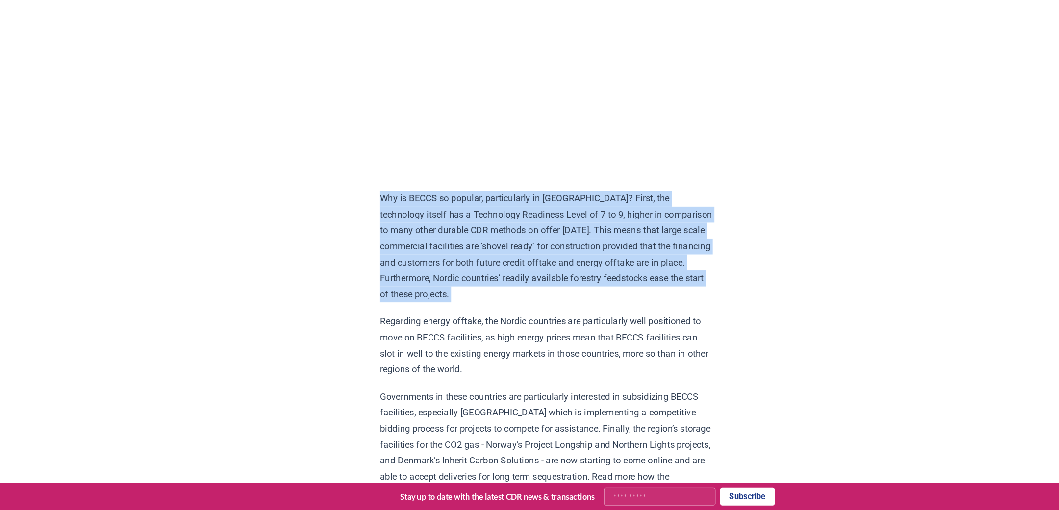
drag, startPoint x: 344, startPoint y: 240, endPoint x: 542, endPoint y: 316, distance: 211.5
copy p "Why is BECCS so popular, particularly in [GEOGRAPHIC_DATA]? First, the technolo…"
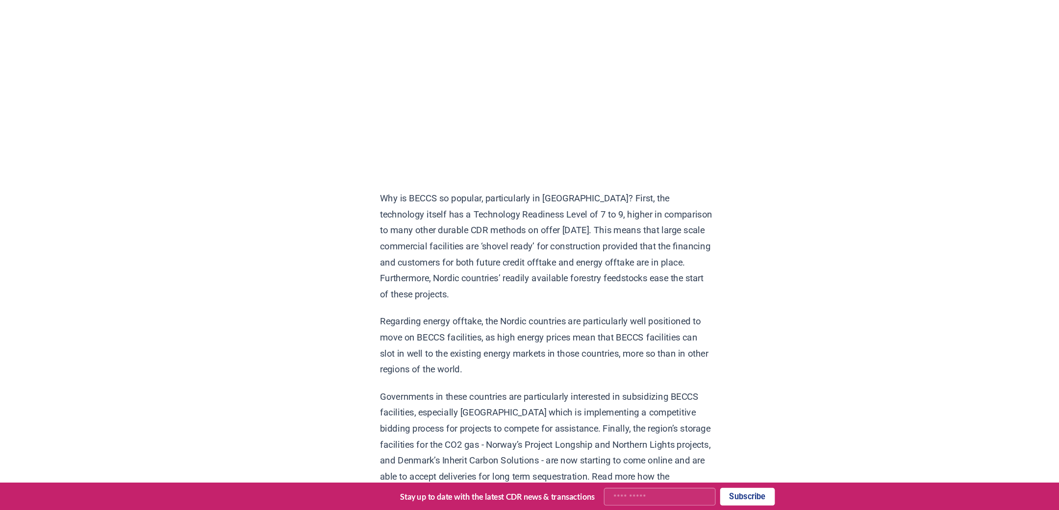
click at [600, 313] on p "Why is BECCS so popular, particularly in [GEOGRAPHIC_DATA]? First, the technolo…" at bounding box center [484, 283] width 287 height 96
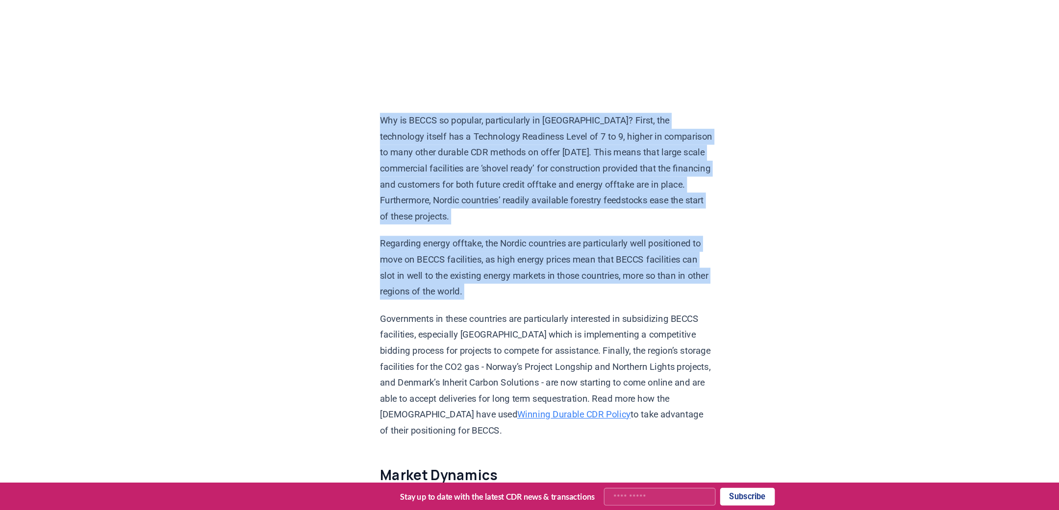
drag, startPoint x: 343, startPoint y: 174, endPoint x: 648, endPoint y: 301, distance: 330.8
copy div "Why is BECCS so popular, particularly in Scandinavia? First, the technology its…"
click at [513, 405] on p "Governments in these countries are particularly interested in subsidizing BECCS…" at bounding box center [484, 394] width 287 height 110
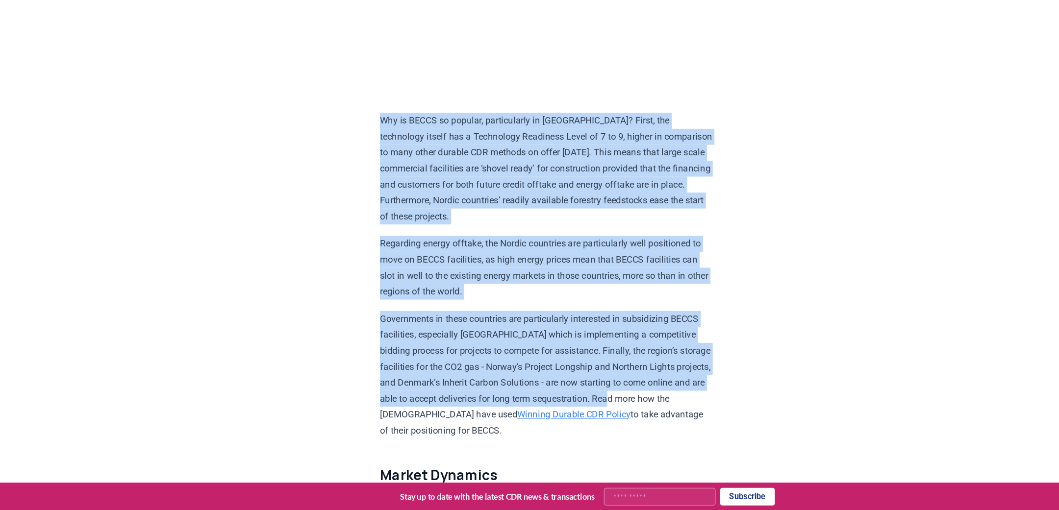
click at [451, 383] on p "Governments in these countries are particularly interested in subsidizing BECCS…" at bounding box center [484, 394] width 287 height 110
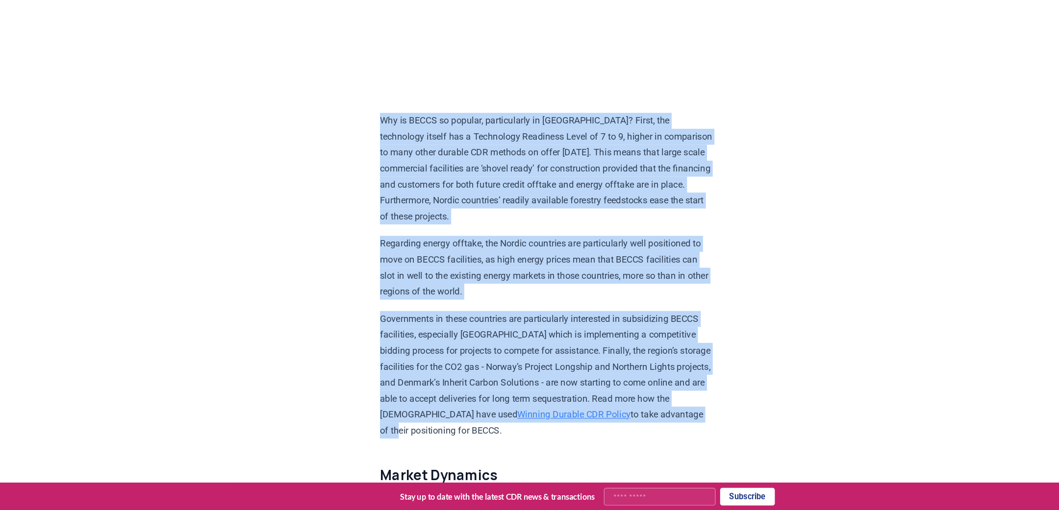
click at [393, 397] on p "Governments in these countries are particularly interested in subsidizing BECCS…" at bounding box center [484, 394] width 287 height 110
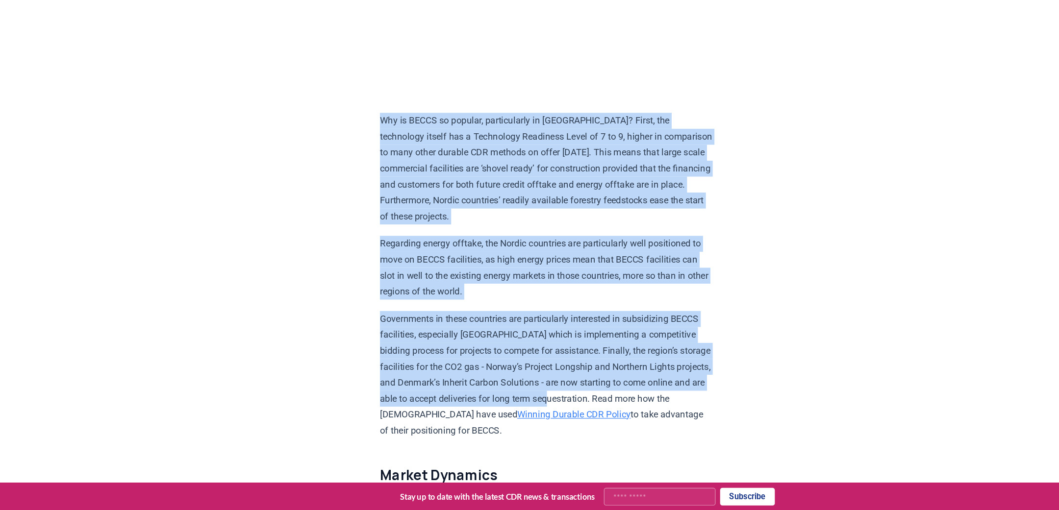
click at [392, 387] on p "Governments in these countries are particularly interested in subsidizing BECCS…" at bounding box center [484, 394] width 287 height 110
copy div "Why is BECCS so popular, particularly in Scandinavia? First, the technology its…"
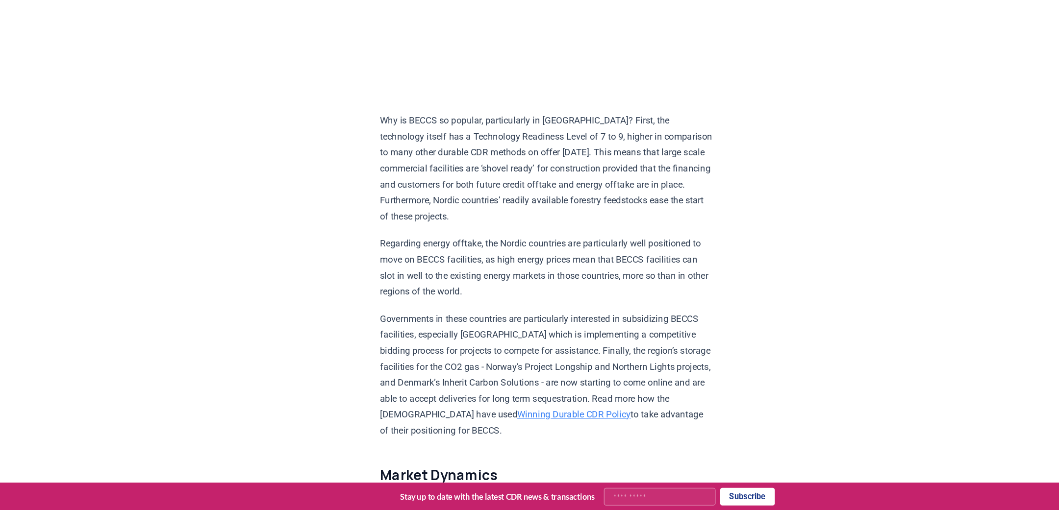
click at [522, 397] on p "Governments in these countries are particularly interested in subsidizing BECCS…" at bounding box center [484, 394] width 287 height 110
click at [557, 423] on link "Winning Durable CDR Policy" at bounding box center [508, 427] width 98 height 9
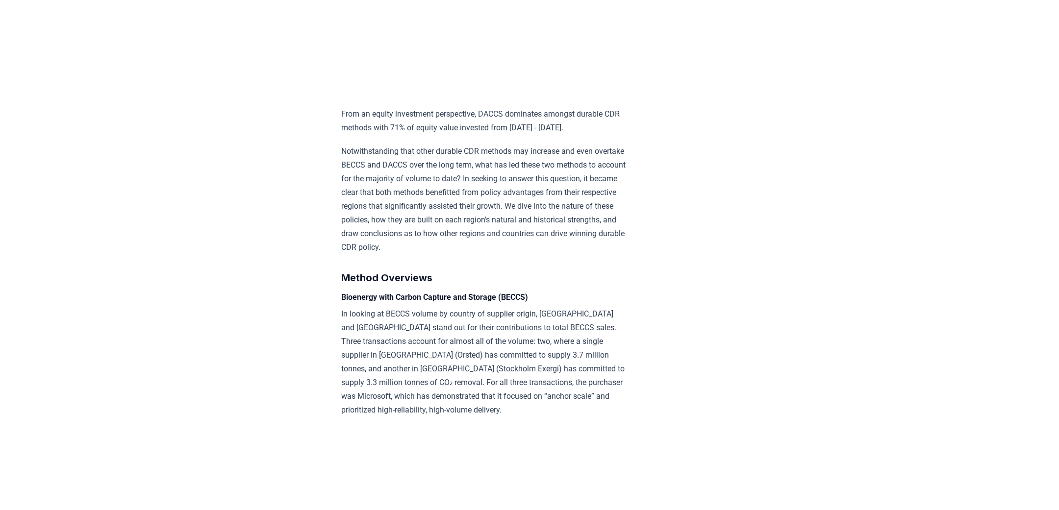
scroll to position [925, 0]
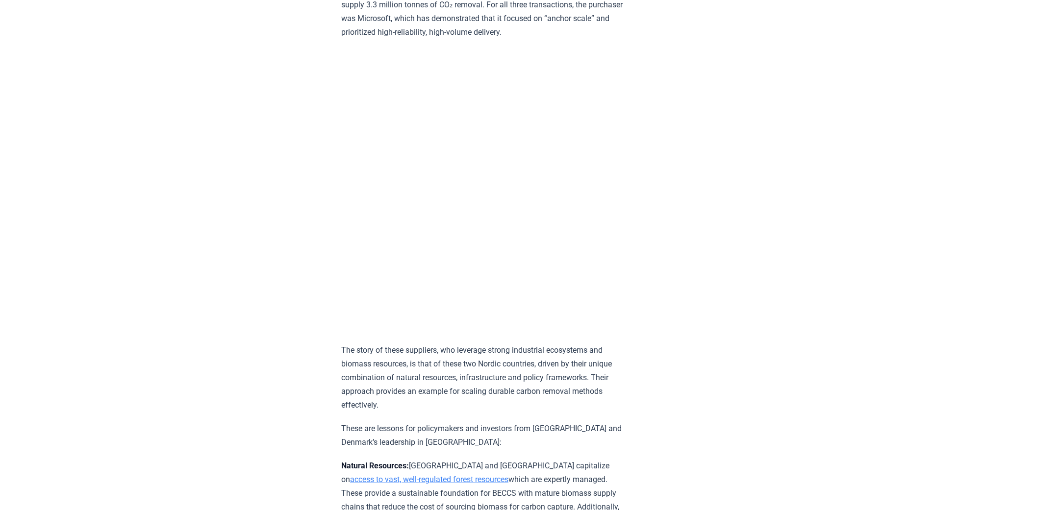
scroll to position [1302, 0]
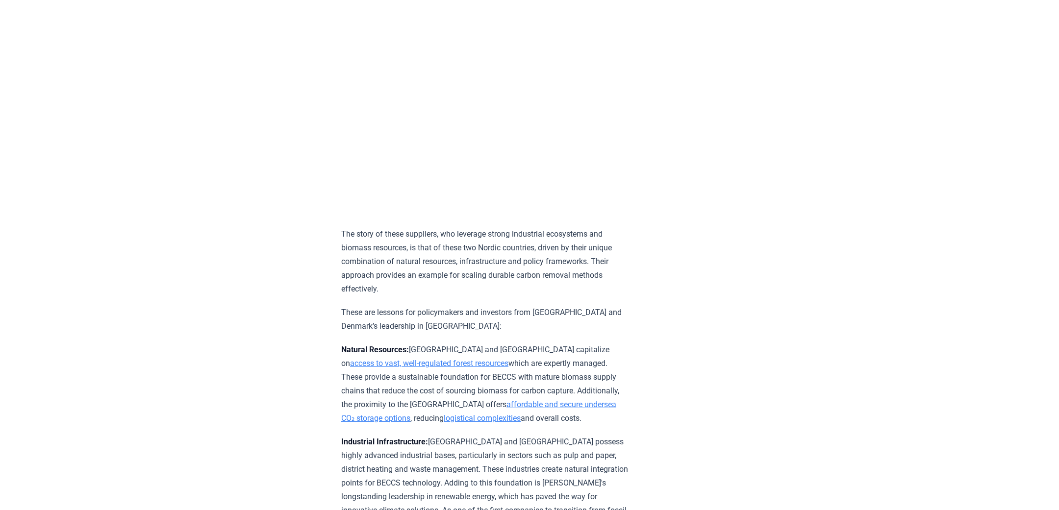
scroll to position [1451, 0]
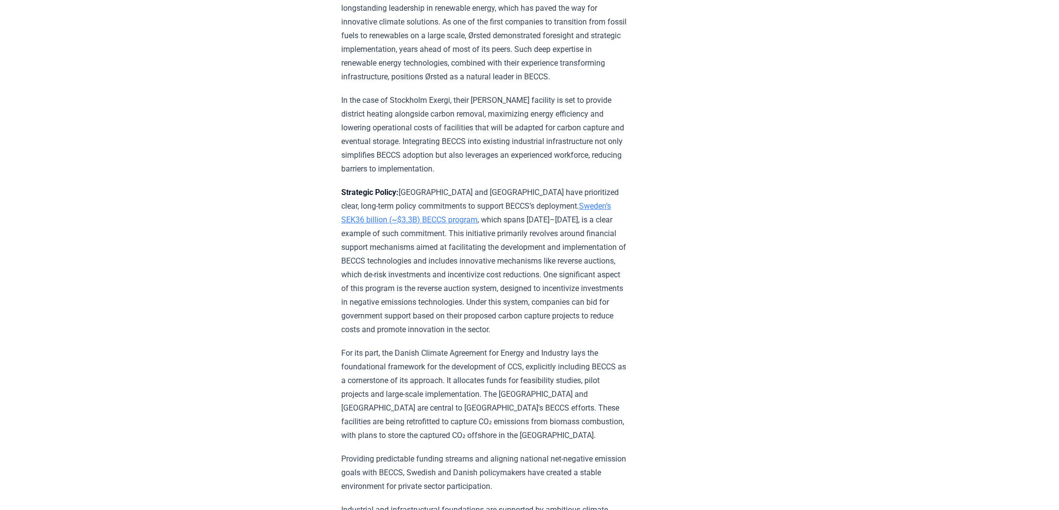
scroll to position [1899, 0]
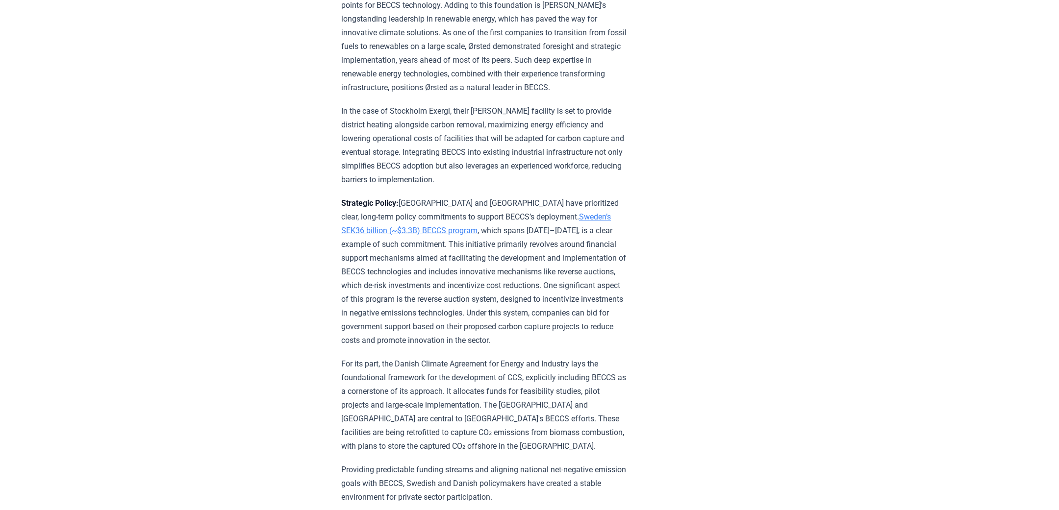
click at [487, 197] on p "Strategic Policy: [GEOGRAPHIC_DATA] and [GEOGRAPHIC_DATA] have prioritized clea…" at bounding box center [484, 272] width 287 height 151
click at [600, 212] on link "Sweden’s SEK36 billion (~$3.3B) BECCS program" at bounding box center [476, 223] width 270 height 23
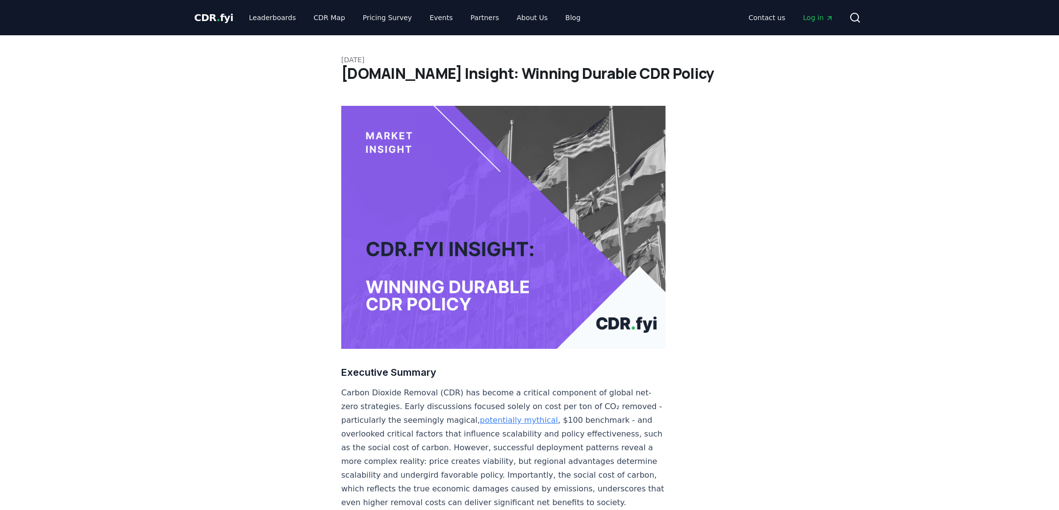
scroll to position [1899, 0]
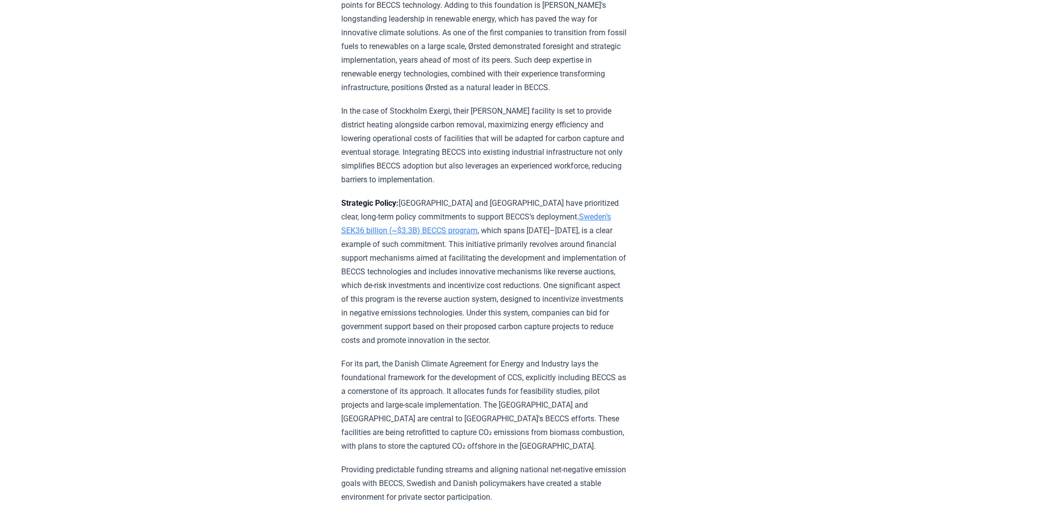
click at [460, 233] on p "Strategic Policy: [GEOGRAPHIC_DATA] and [GEOGRAPHIC_DATA] have prioritized clea…" at bounding box center [484, 272] width 287 height 151
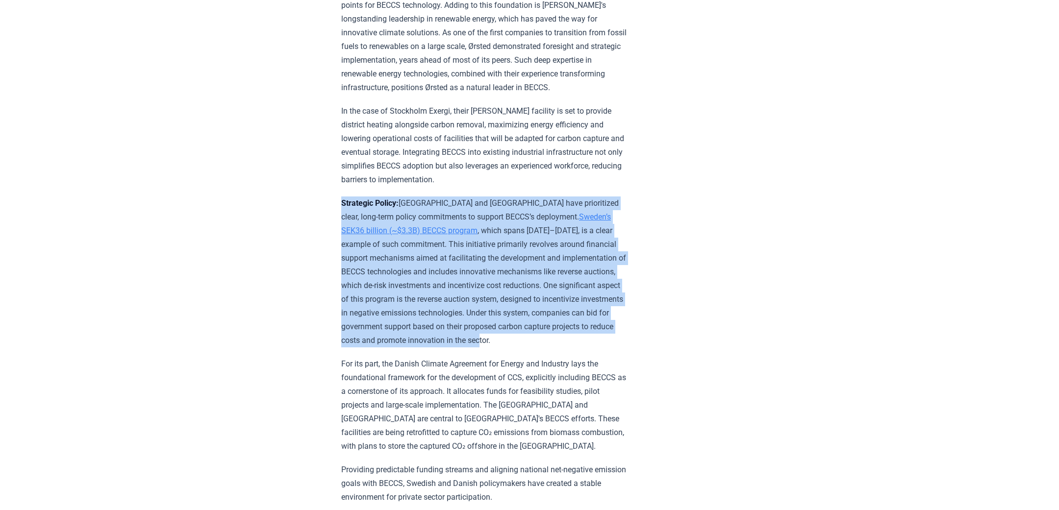
drag, startPoint x: 341, startPoint y: 198, endPoint x: 592, endPoint y: 328, distance: 282.9
click at [592, 328] on p "Strategic Policy: Sweden and Denmark have prioritized clear, long-term policy c…" at bounding box center [484, 272] width 287 height 151
copy p "Strategic Policy: Sweden and Denmark have prioritized clear, long-term policy c…"
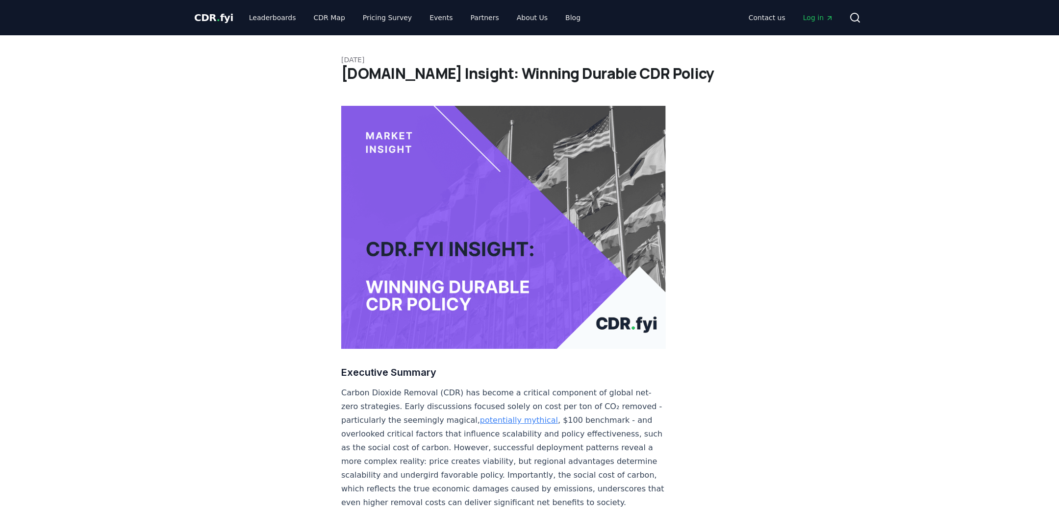
scroll to position [1899, 0]
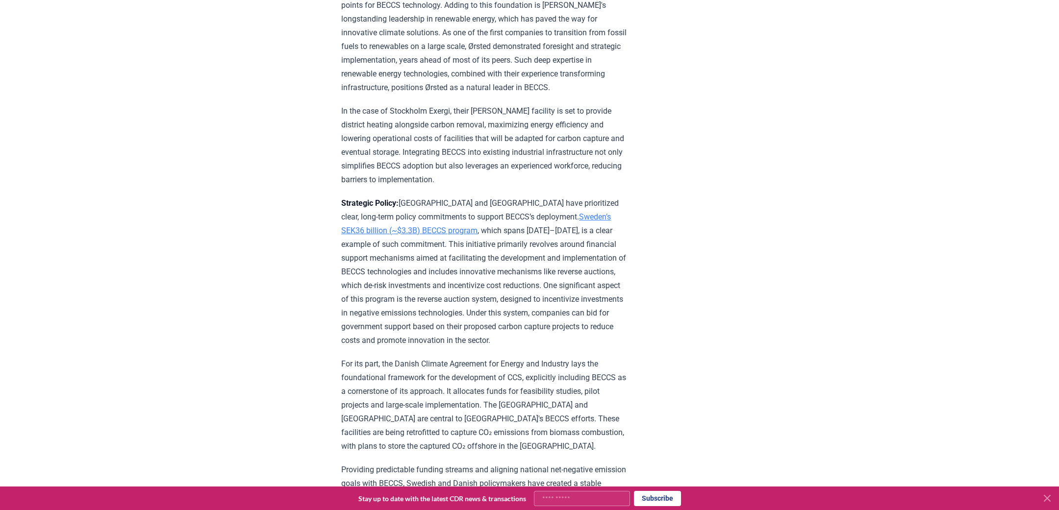
click at [378, 294] on p "Strategic Policy: Sweden and Denmark have prioritized clear, long-term policy c…" at bounding box center [484, 272] width 287 height 151
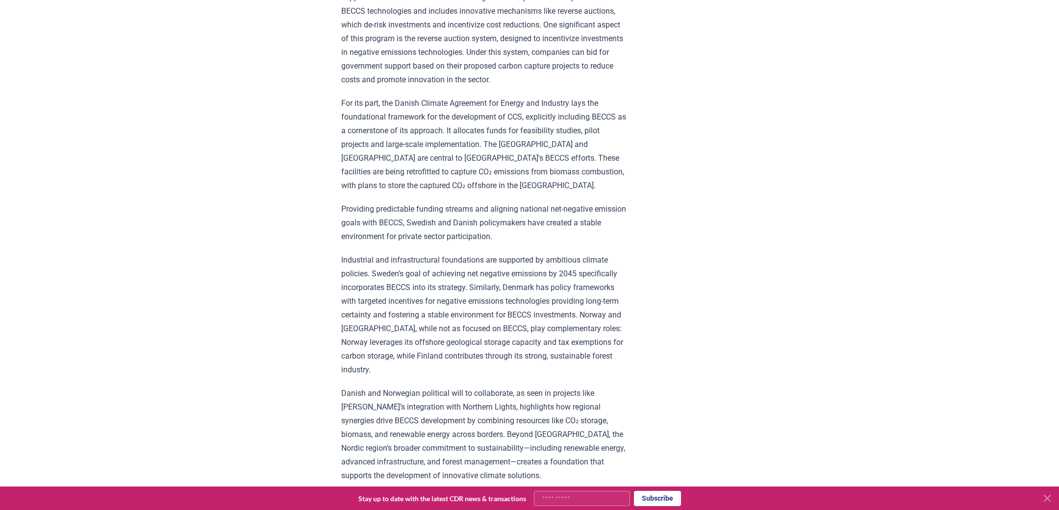
scroll to position [2161, 0]
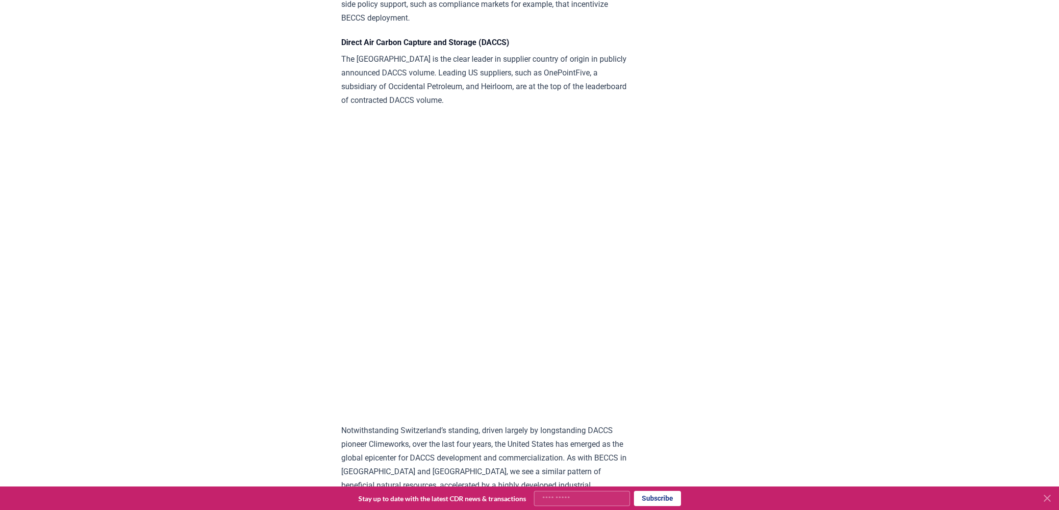
scroll to position [2694, 0]
click at [278, 144] on div "February 21, 2025 CDR.fyi Insight: Winning Durable CDR Policy Executive Summary…" at bounding box center [529, 100] width 686 height 5517
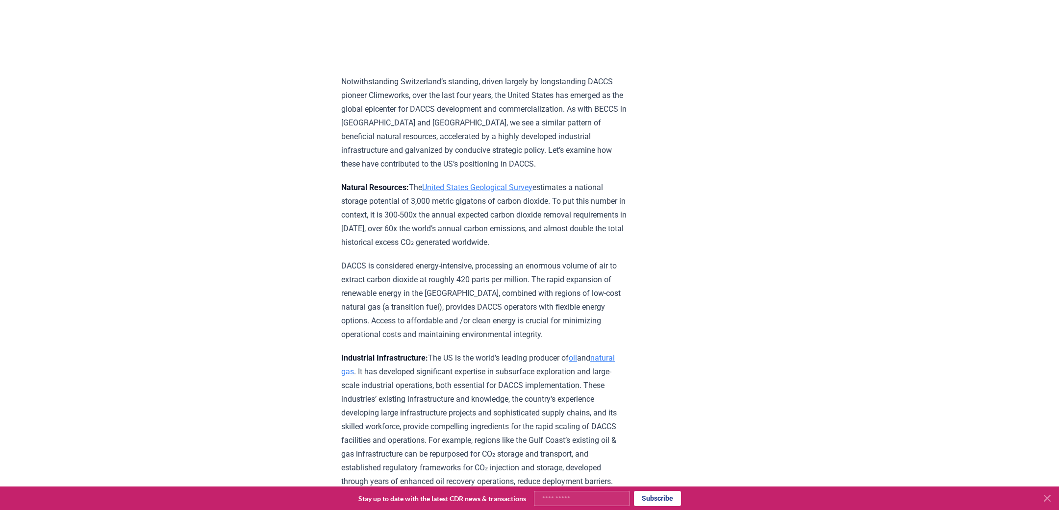
scroll to position [3047, 0]
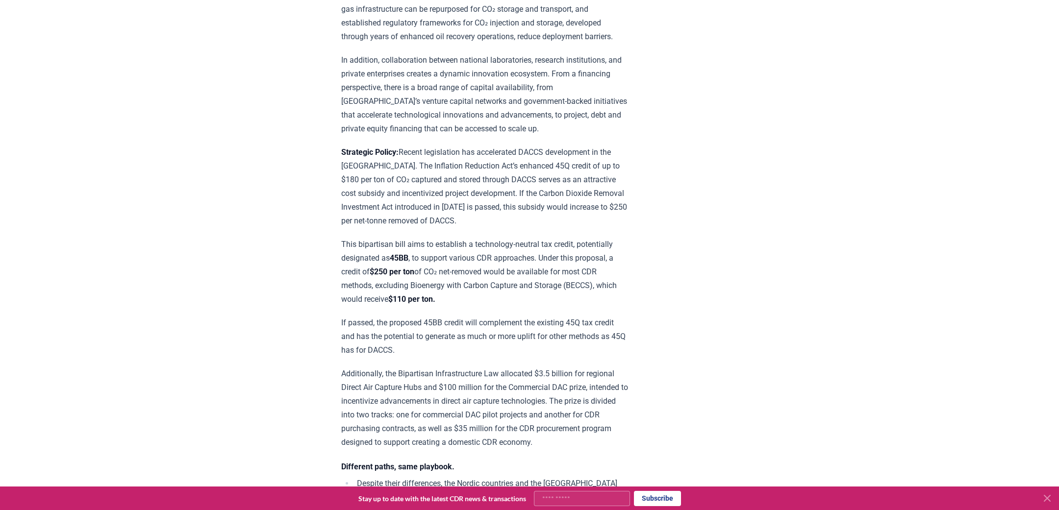
scroll to position [3498, 0]
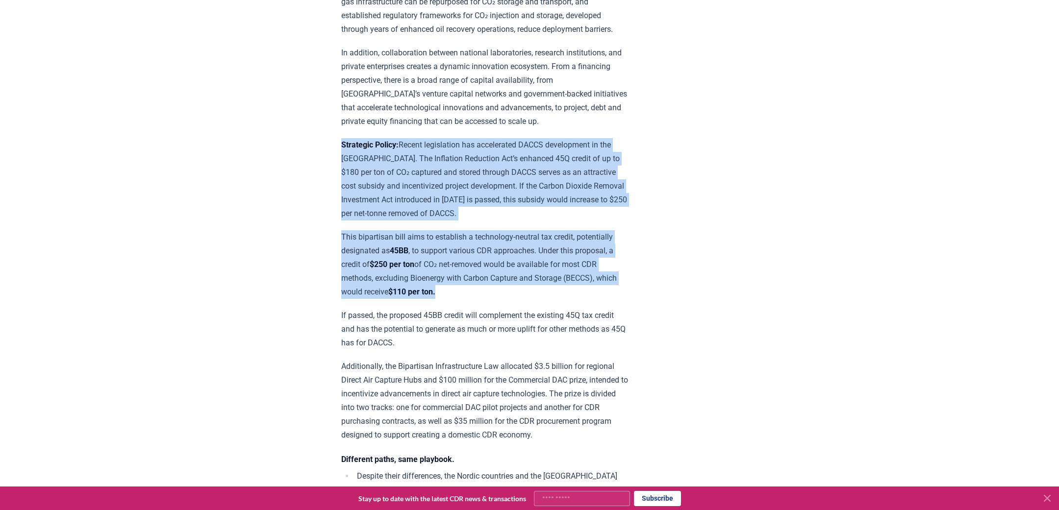
drag, startPoint x: 636, startPoint y: 165, endPoint x: 338, endPoint y: 46, distance: 321.2
copy div "Strategic Policy: Recent legislation has accelerated DACCS development in the U…"
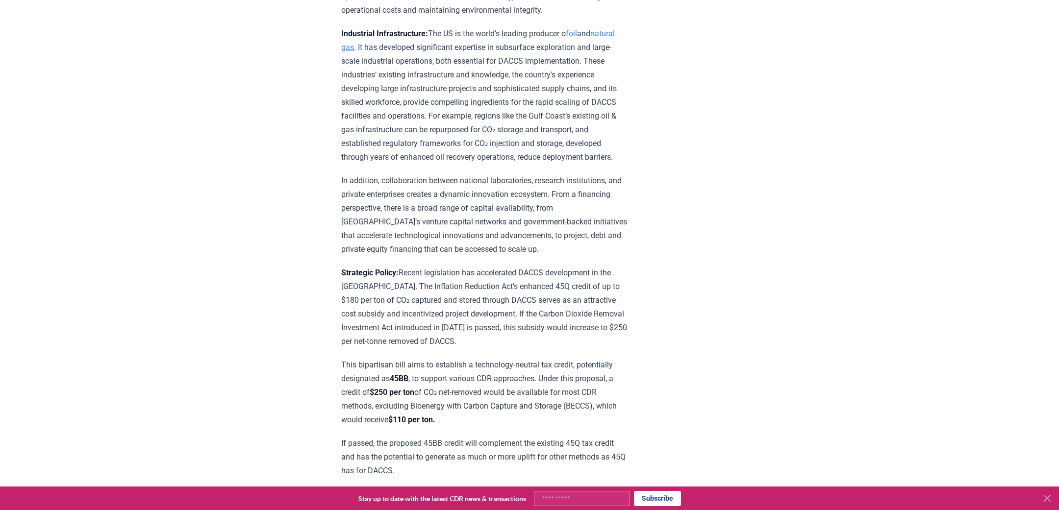
scroll to position [3368, 0]
drag, startPoint x: 757, startPoint y: 156, endPoint x: 757, endPoint y: 147, distance: 9.8
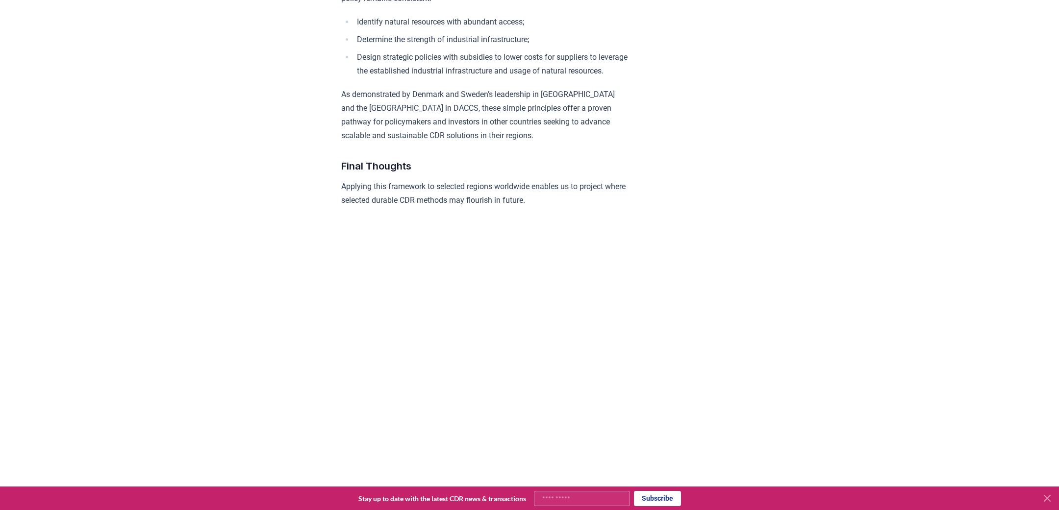
scroll to position [4739, 0]
drag, startPoint x: 121, startPoint y: 133, endPoint x: 113, endPoint y: 128, distance: 8.8
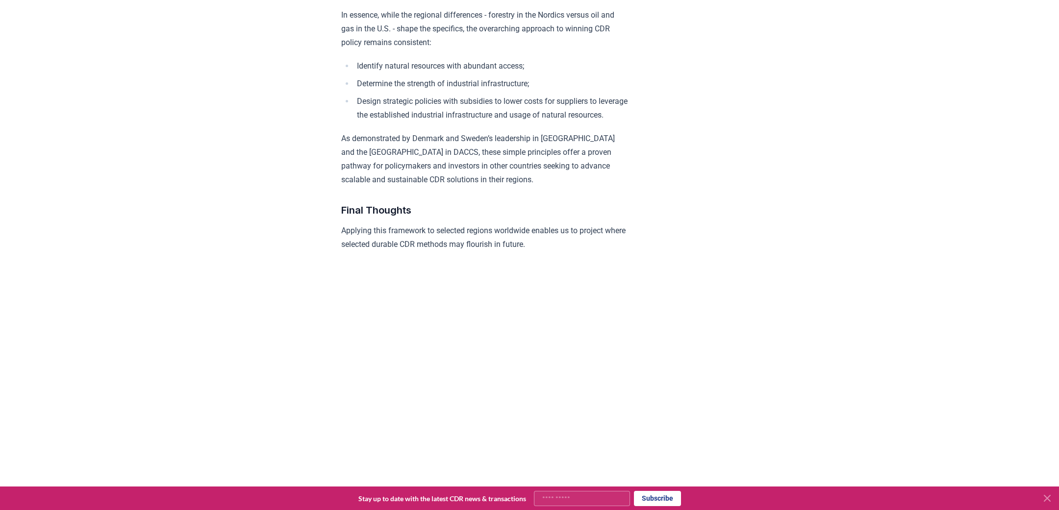
scroll to position [4701, 0]
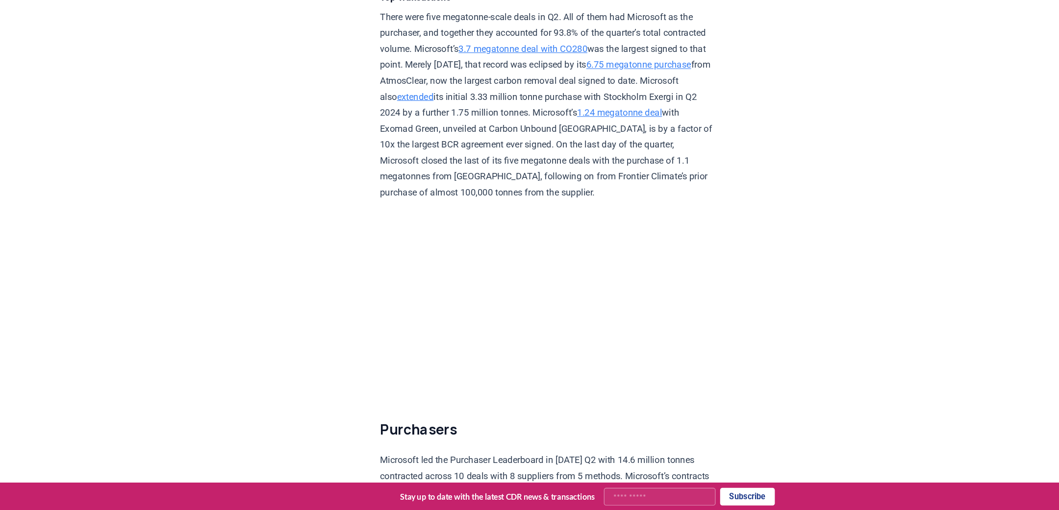
scroll to position [2156, 0]
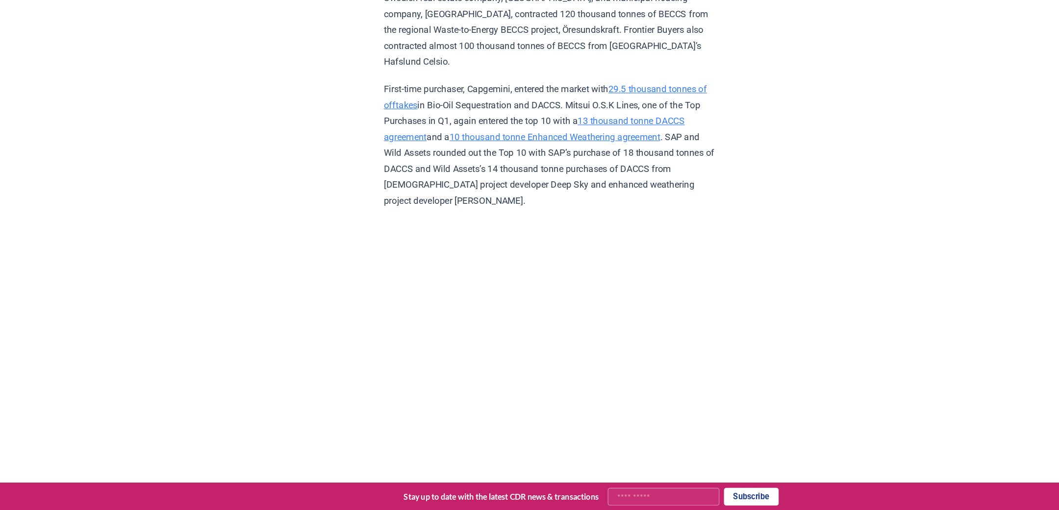
scroll to position [2688, 0]
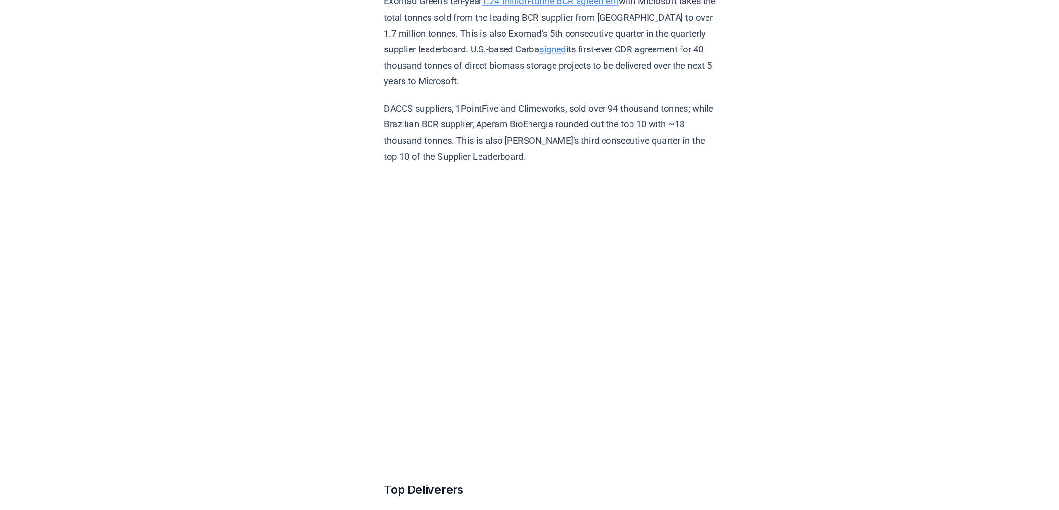
scroll to position [3588, 0]
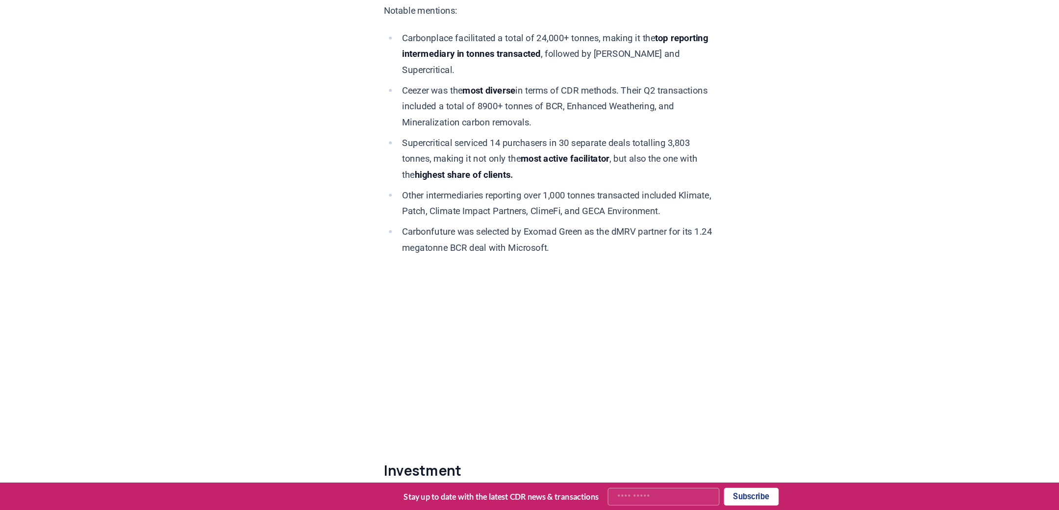
scroll to position [5378, 0]
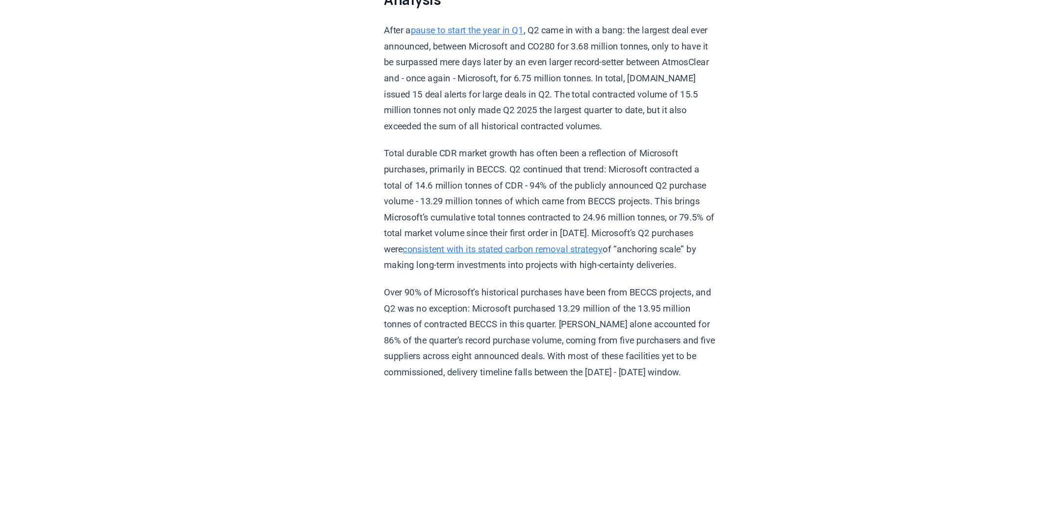
scroll to position [0, 0]
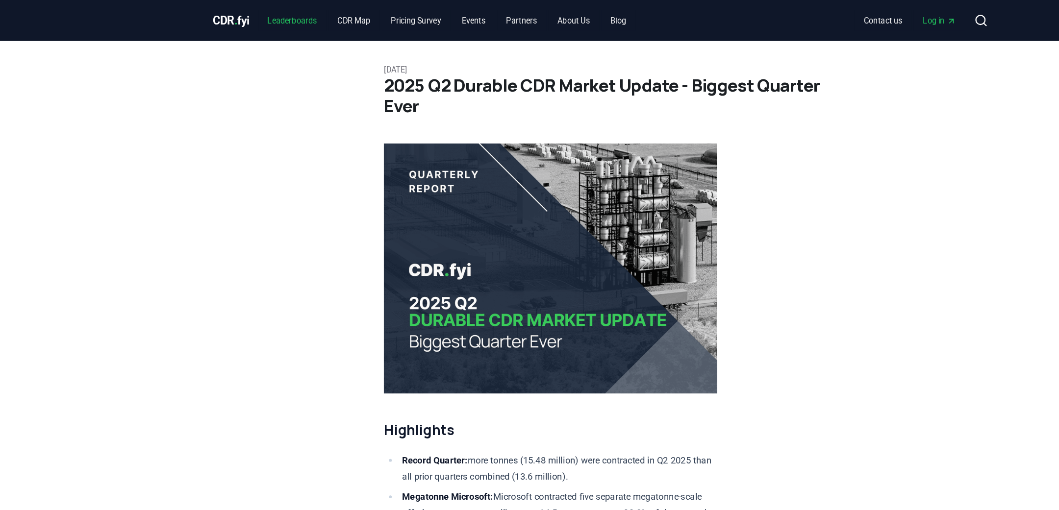
click at [273, 21] on link "Leaderboards" at bounding box center [262, 18] width 58 height 18
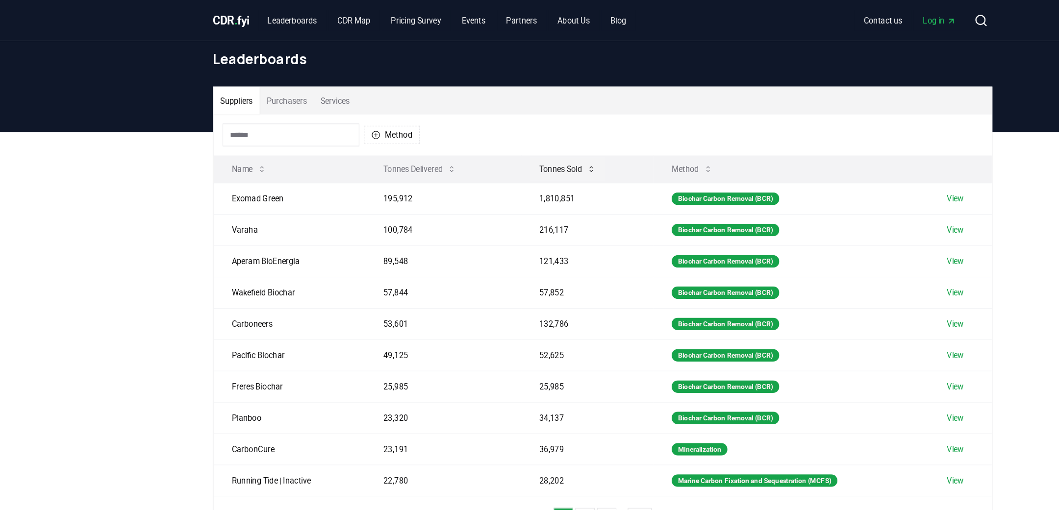
click at [478, 141] on button "Tonnes Sold" at bounding box center [499, 146] width 64 height 20
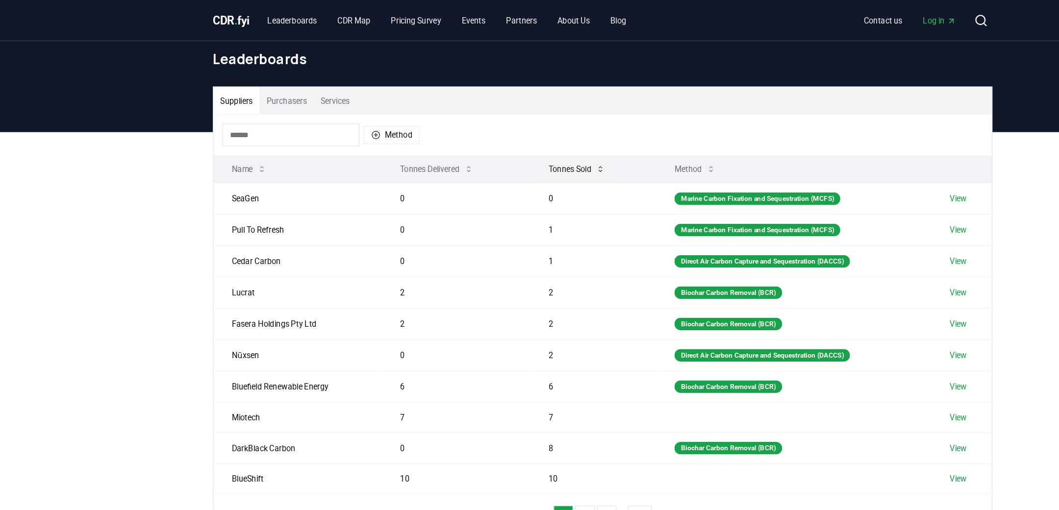
click at [488, 142] on button "Tonnes Sold" at bounding box center [507, 146] width 64 height 20
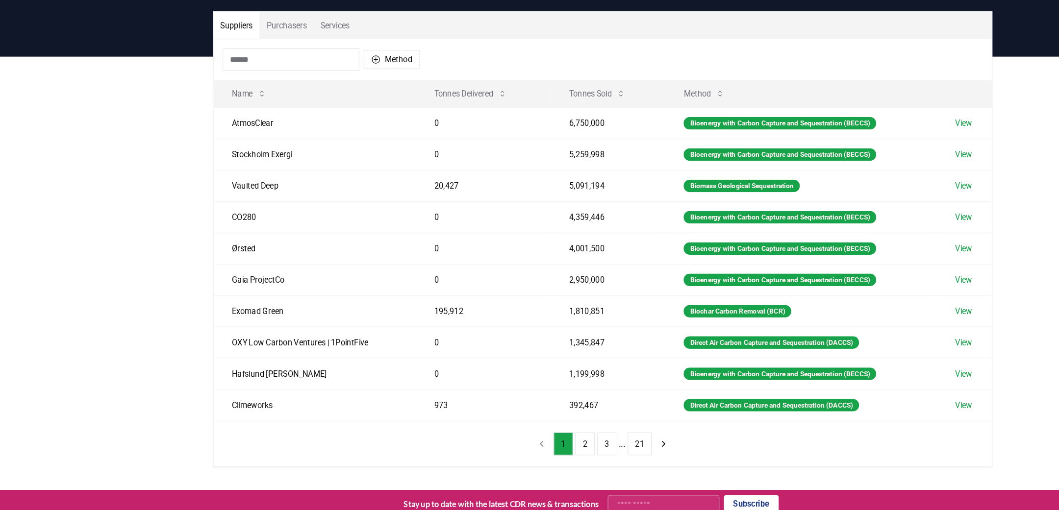
click at [110, 356] on div "Suppliers Purchasers Services Method Name Tonnes Delivered Tonnes Sold Method A…" at bounding box center [529, 310] width 1059 height 393
